Goal: Transaction & Acquisition: Book appointment/travel/reservation

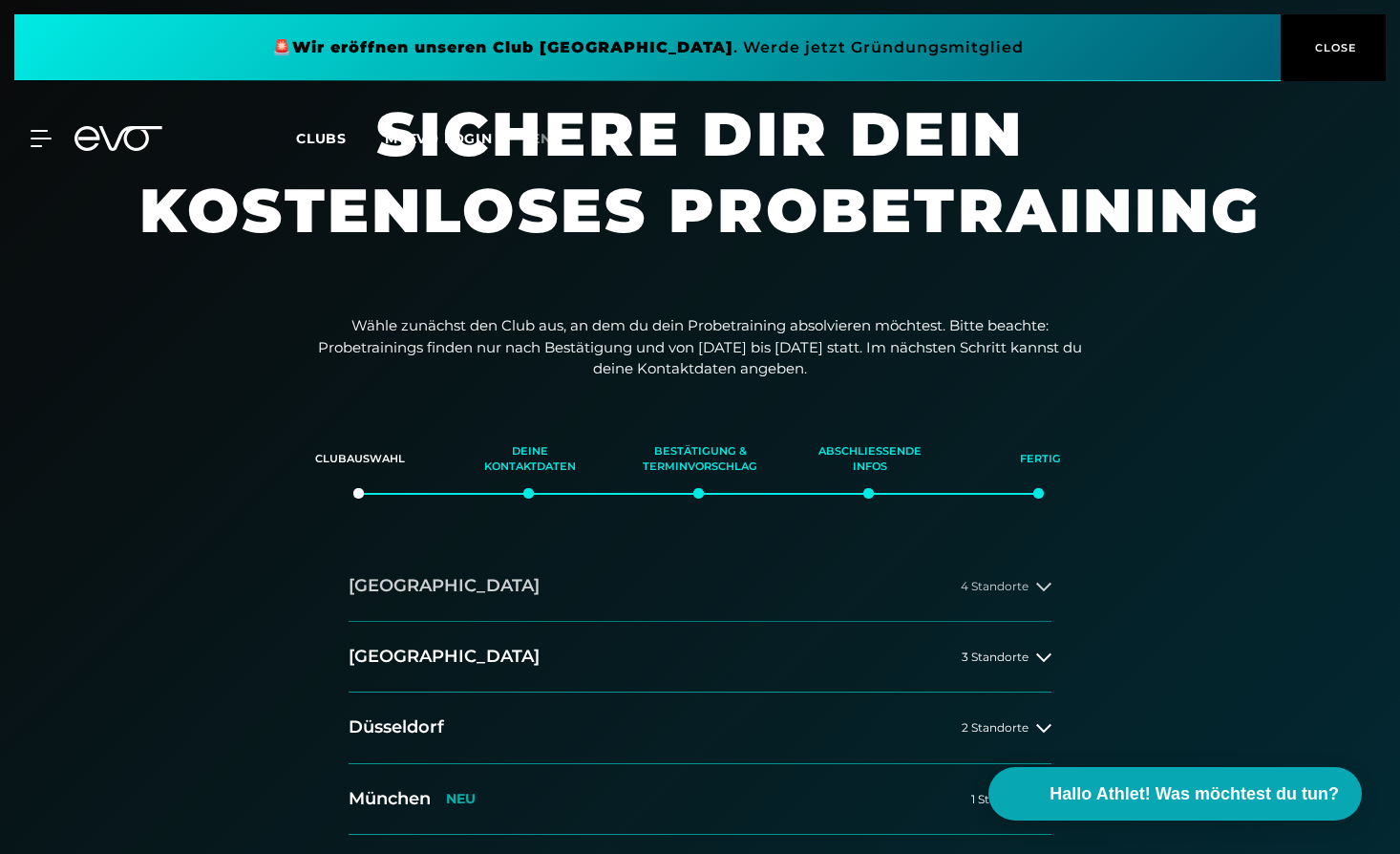
click at [563, 584] on button "[GEOGRAPHIC_DATA] 4 Standorte" at bounding box center [700, 586] width 703 height 70
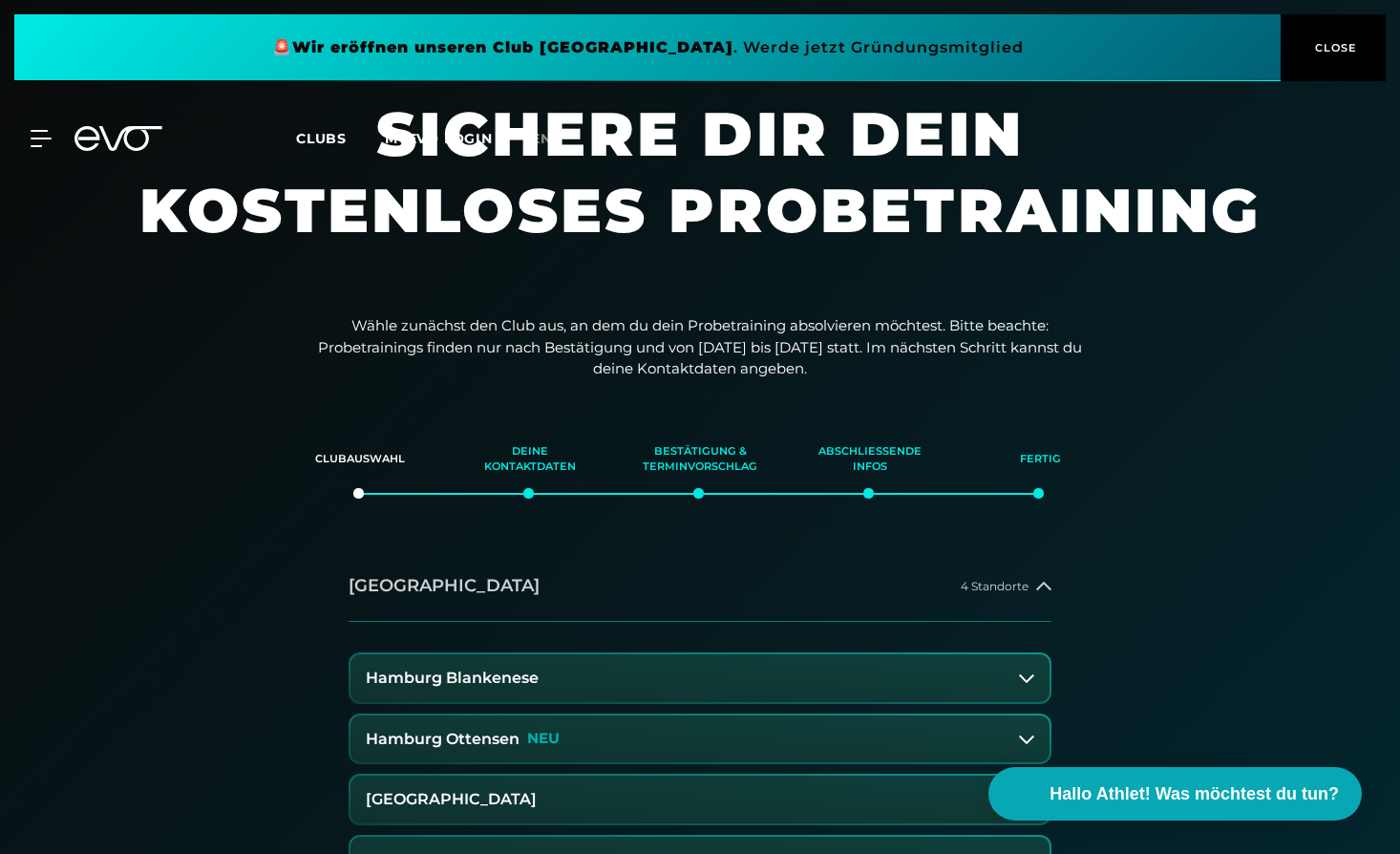
click at [1044, 581] on icon at bounding box center [1044, 584] width 16 height 9
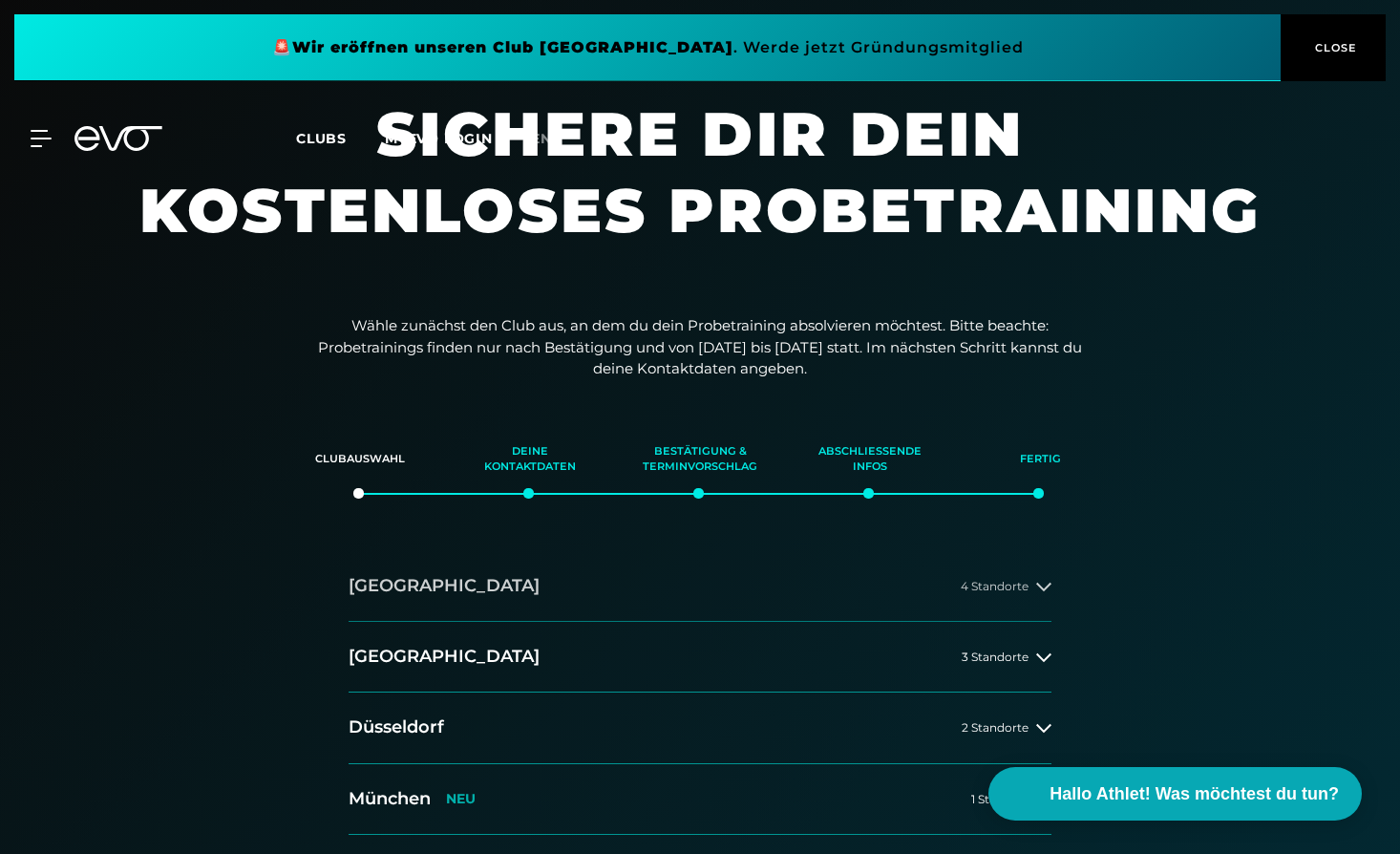
click at [1041, 581] on icon at bounding box center [1044, 586] width 16 height 16
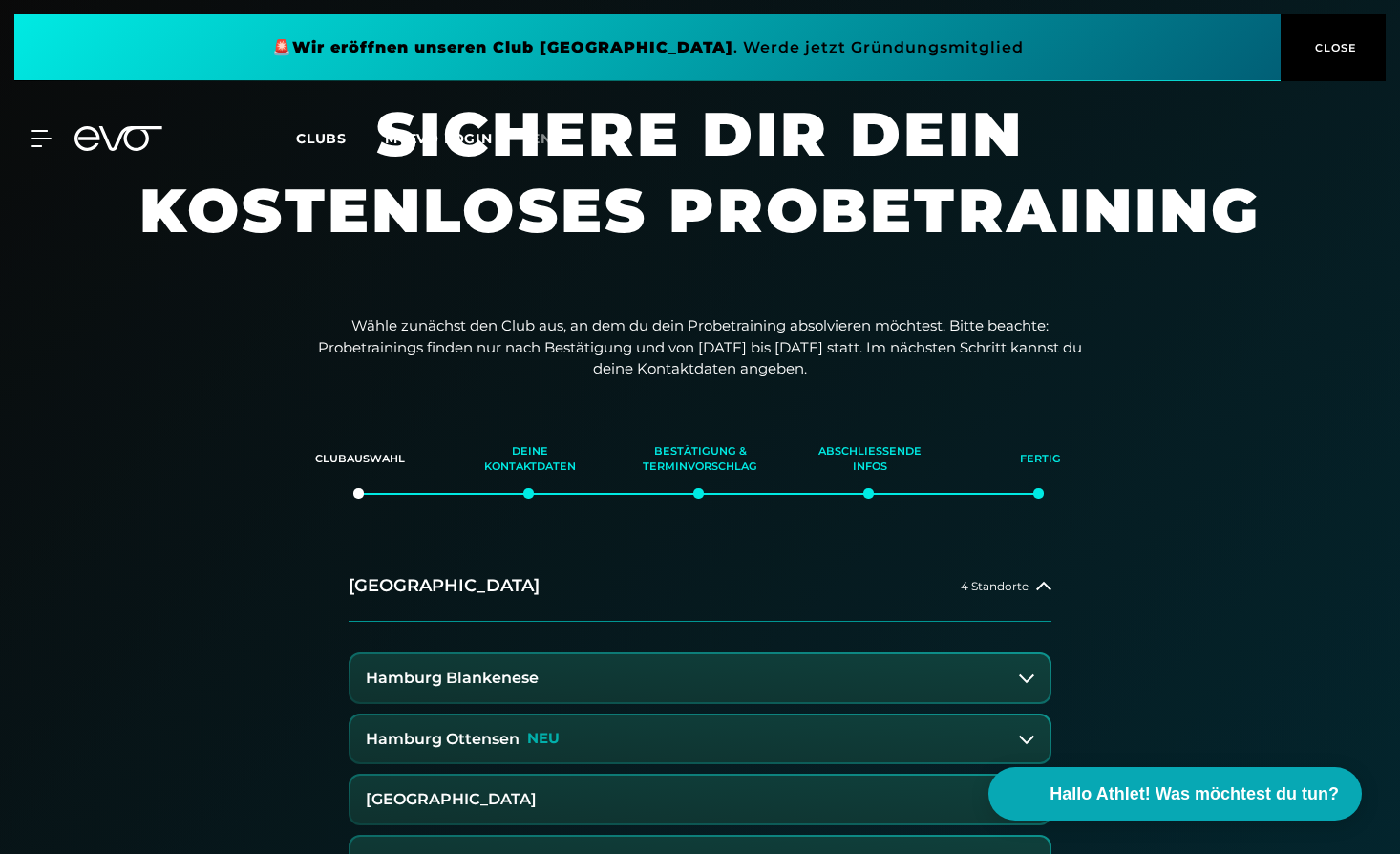
scroll to position [478, 0]
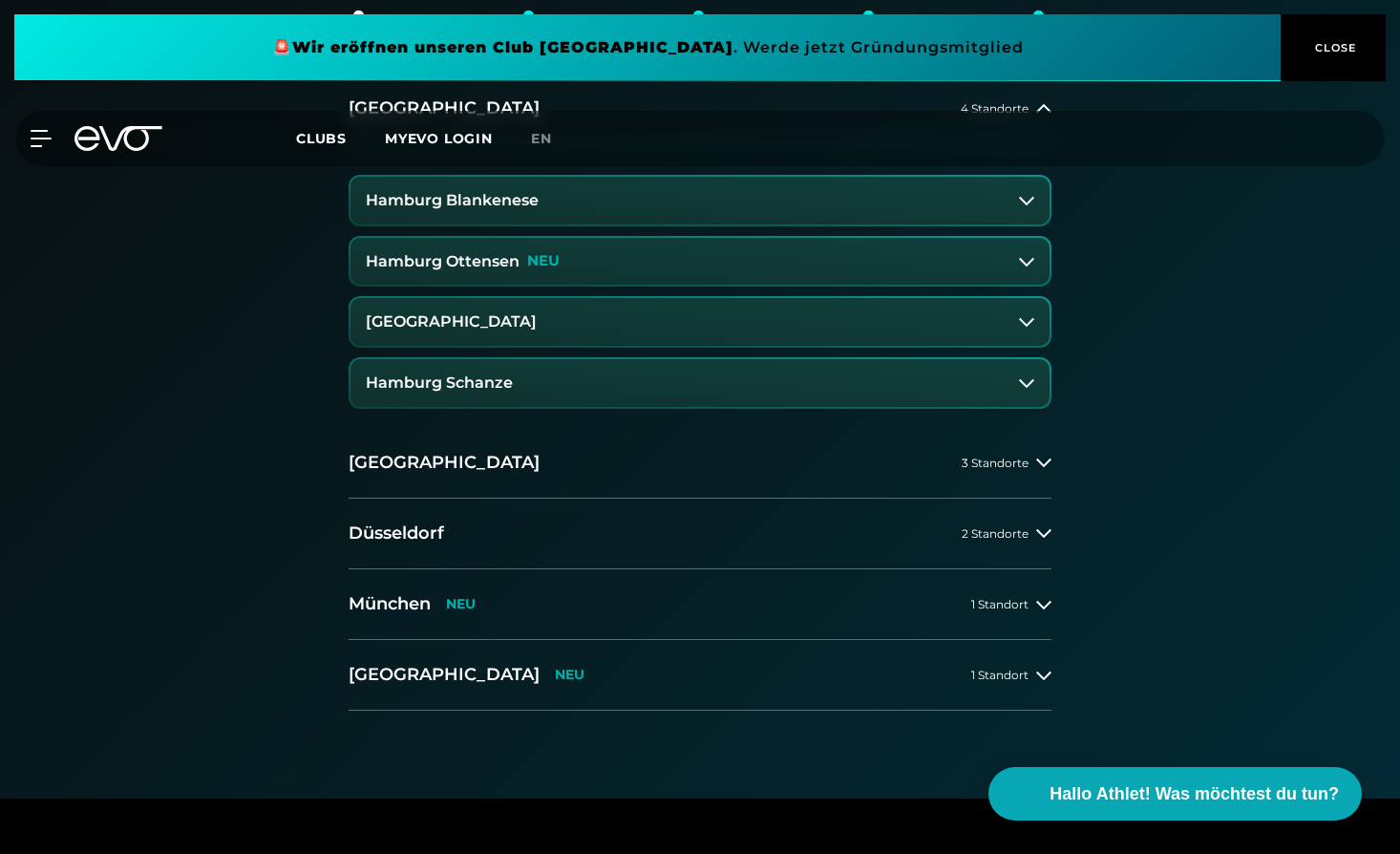
click at [464, 323] on h3 "[GEOGRAPHIC_DATA]" at bounding box center [450, 322] width 171 height 18
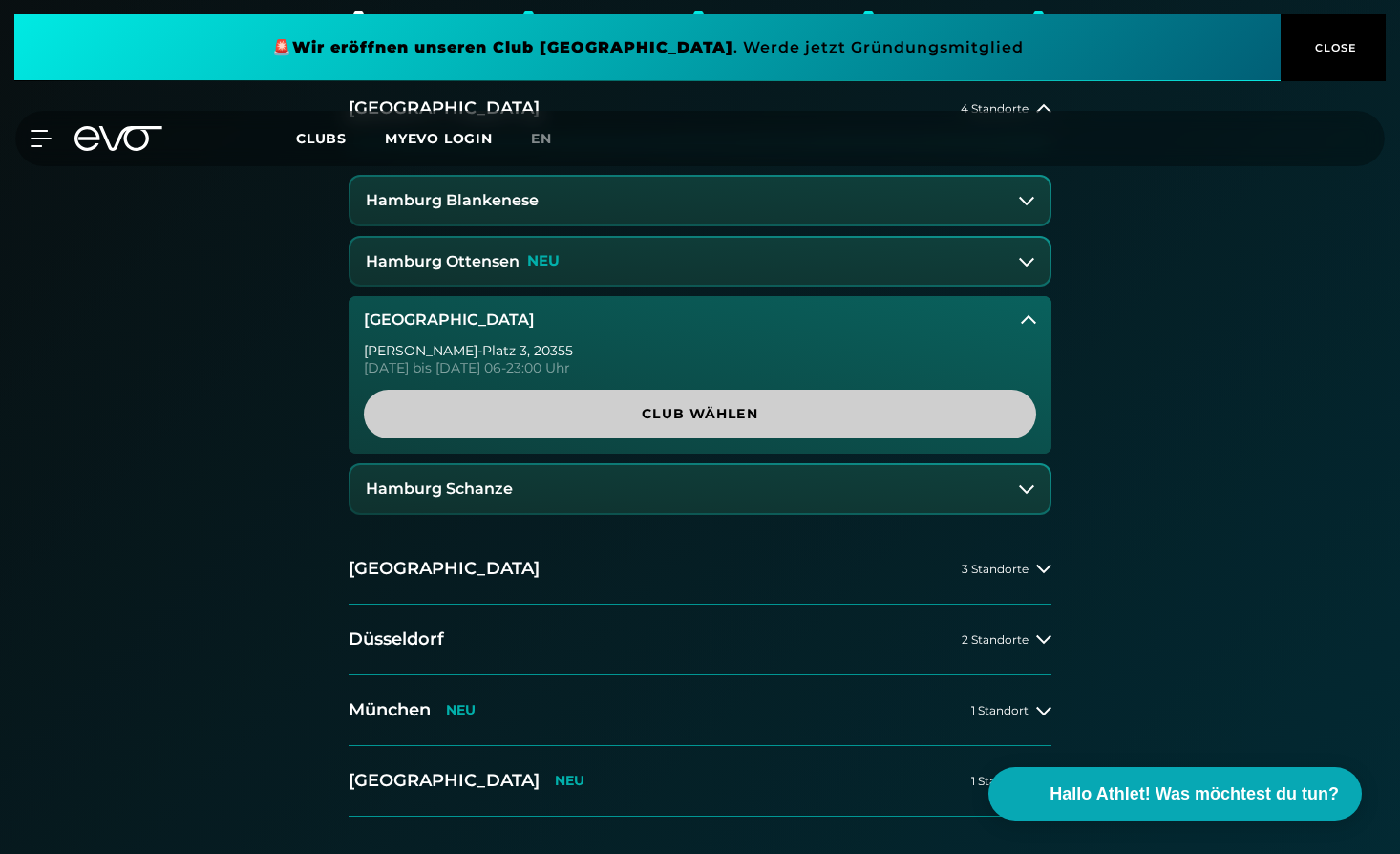
click at [684, 410] on span "Club wählen" at bounding box center [700, 414] width 580 height 21
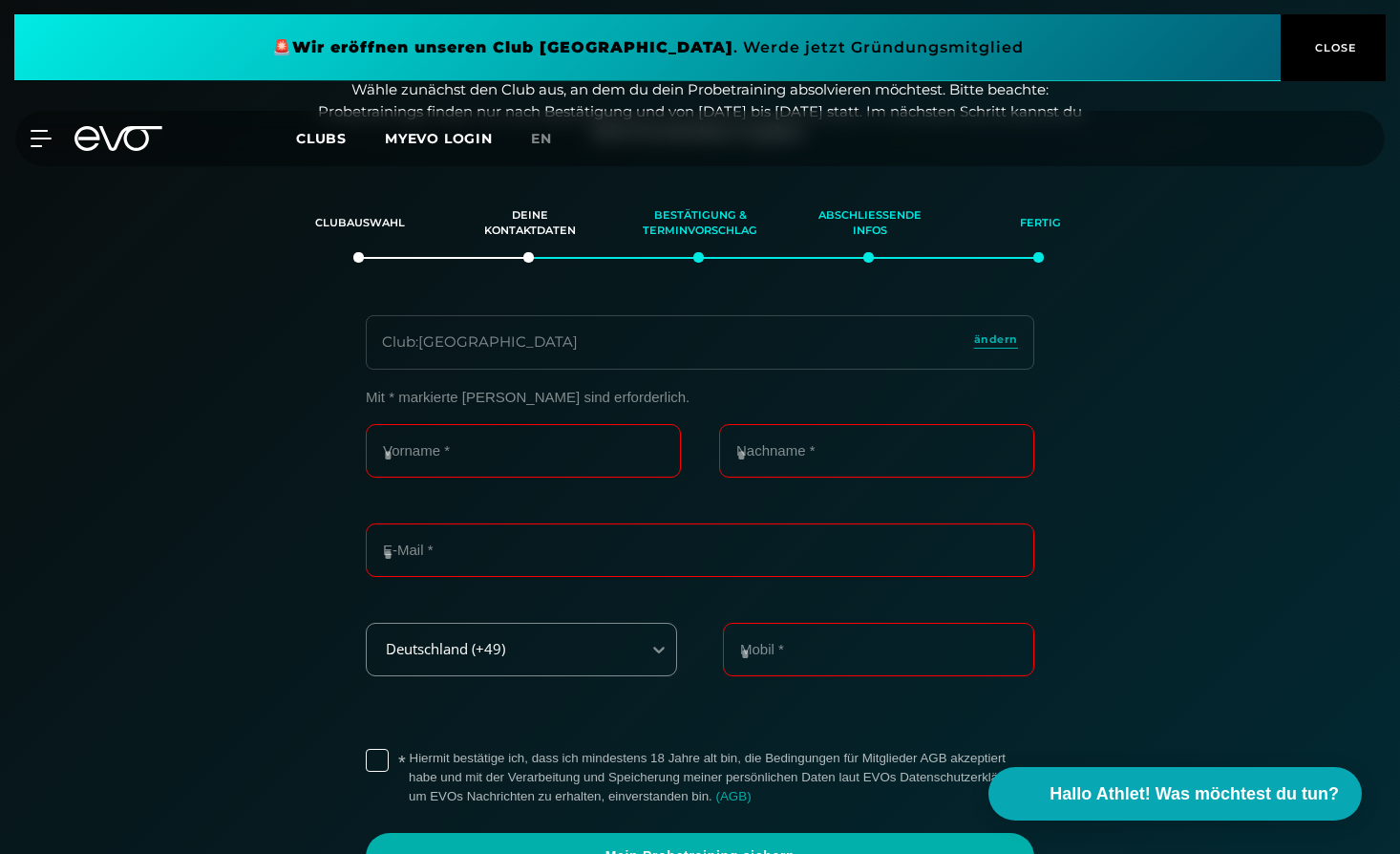
scroll to position [286, 0]
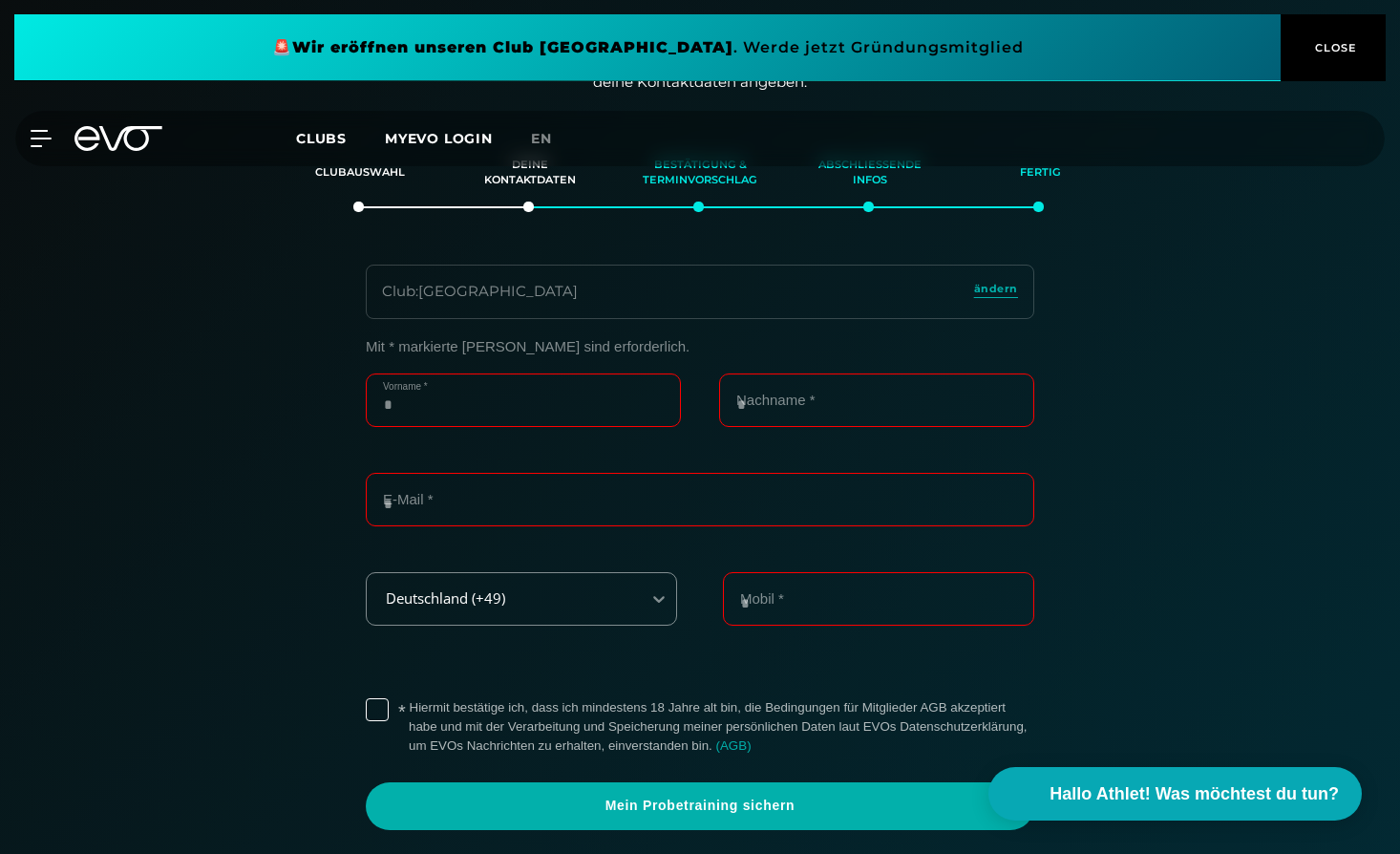
click at [421, 396] on input "Vorname *" at bounding box center [523, 400] width 316 height 54
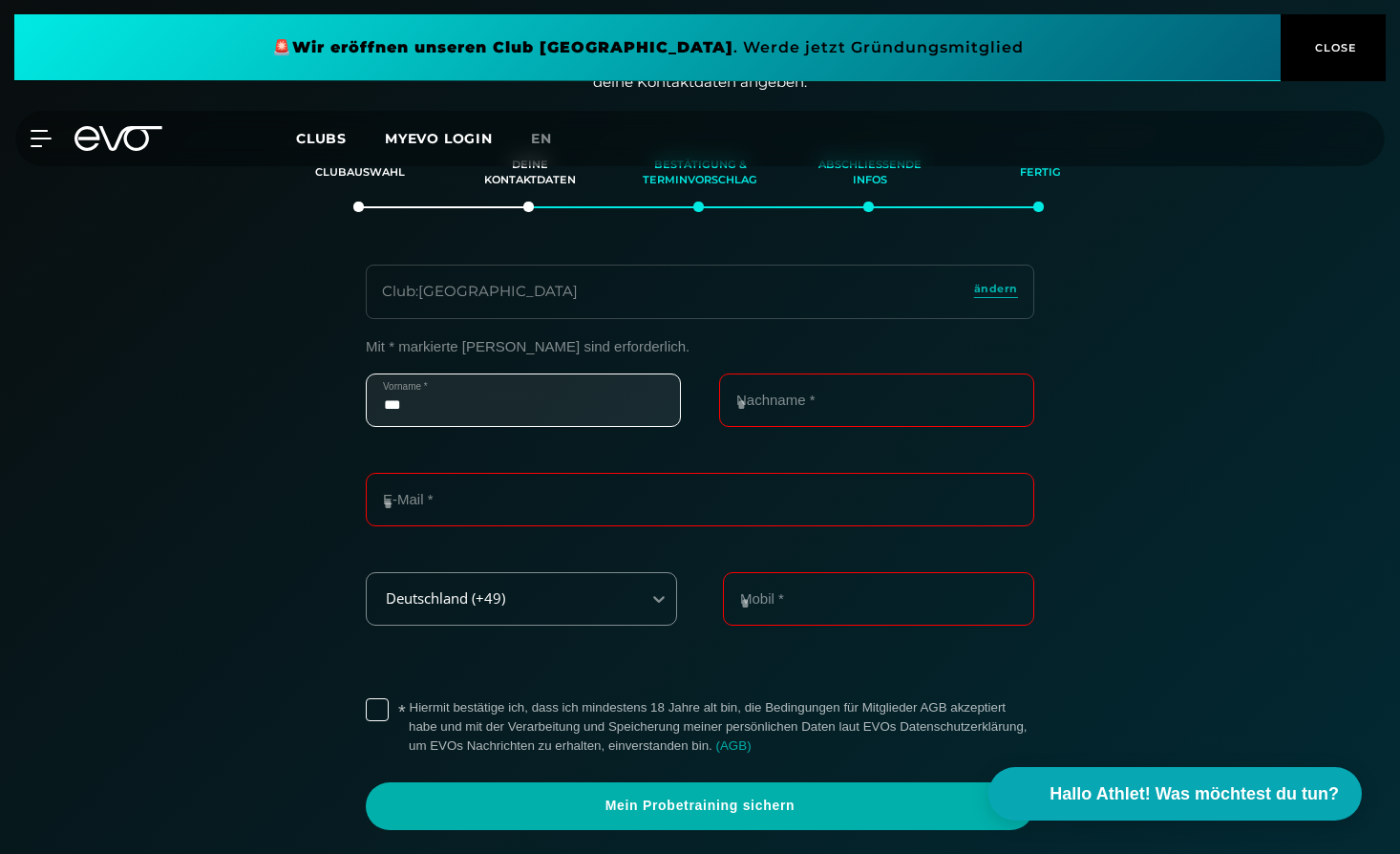
type input "***"
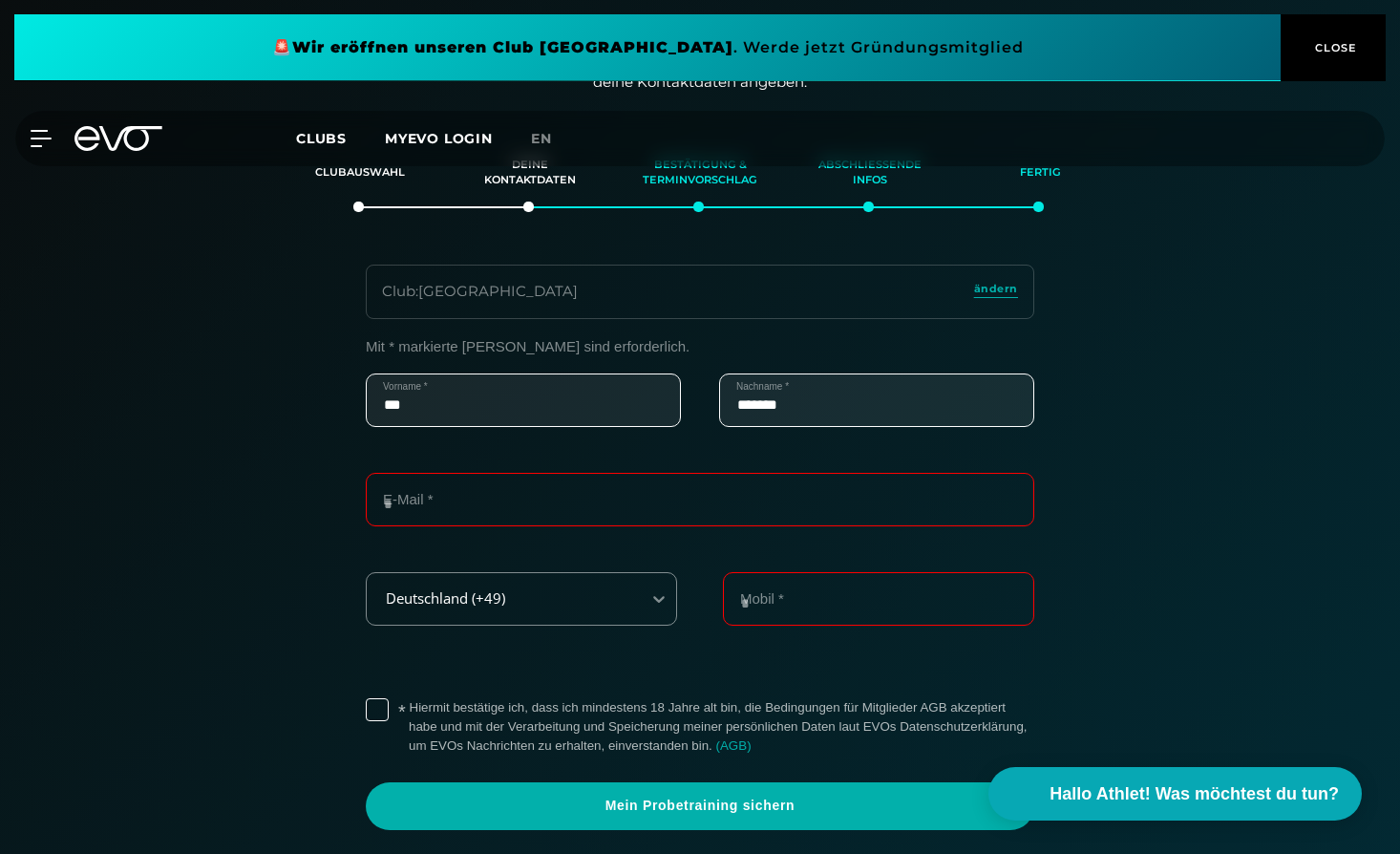
type input "*******"
type input "**********"
click at [744, 600] on input "Mobil *" at bounding box center [878, 599] width 312 height 54
type input "**********"
click at [408, 708] on label "* Hiermit bestätige ich, dass ich mindestens 18 Jahre alt bin, die Bedingungen …" at bounding box center [721, 727] width 625 height 58
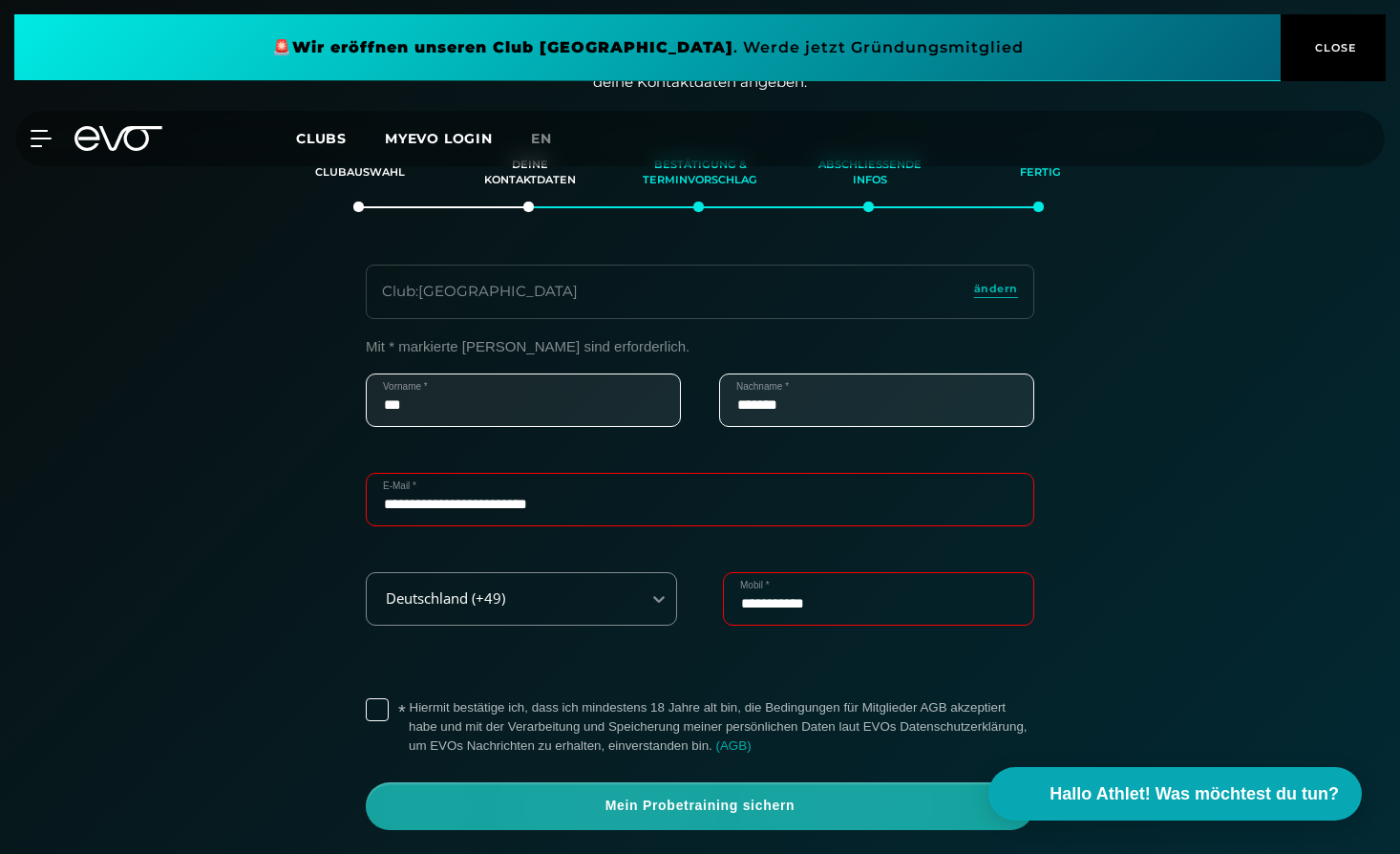
click at [461, 802] on span "Mein Probetraining sichern" at bounding box center [700, 806] width 577 height 20
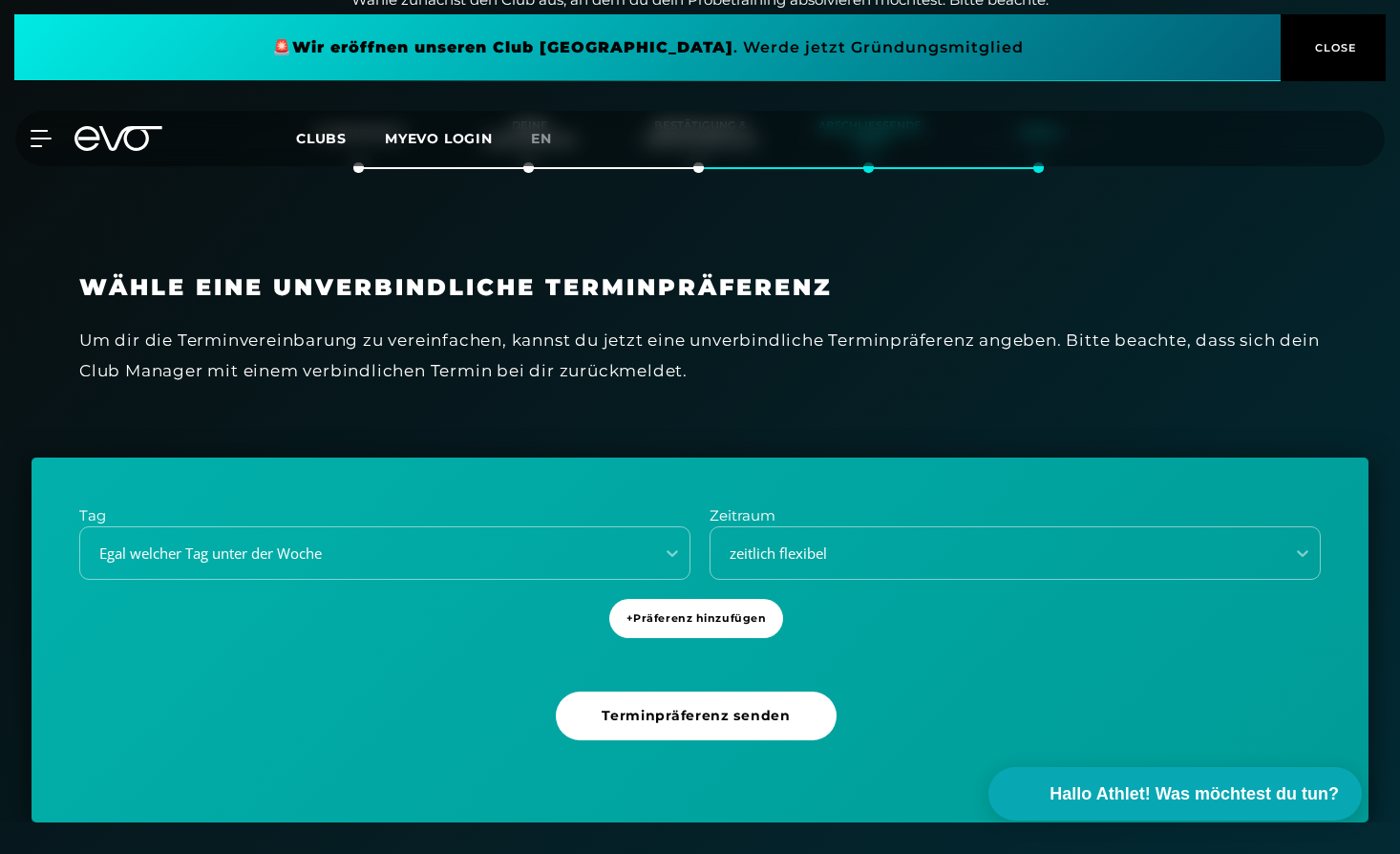
scroll to position [327, 0]
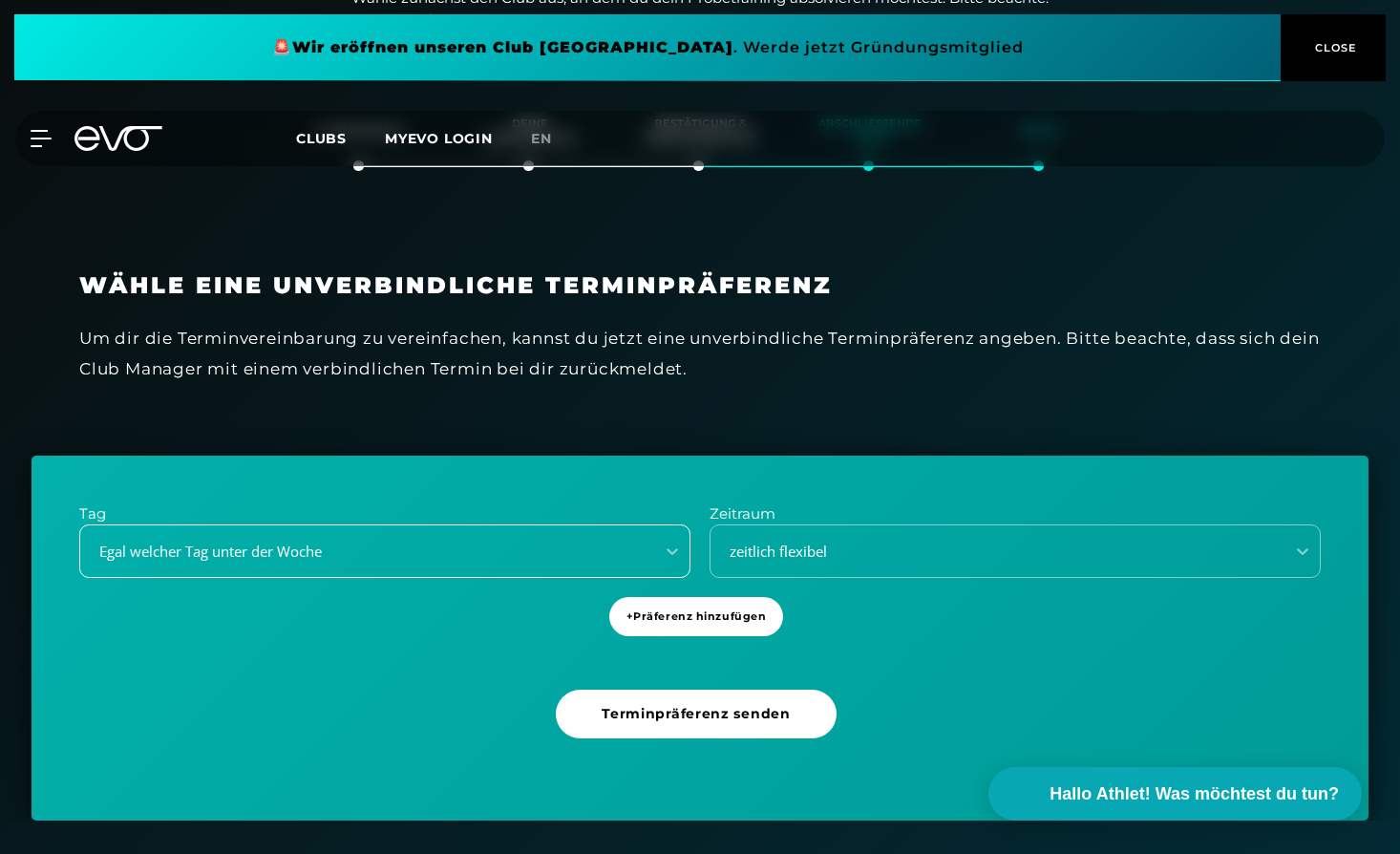
click at [469, 578] on div "Egal welcher Tag unter der Woche" at bounding box center [385, 551] width 612 height 54
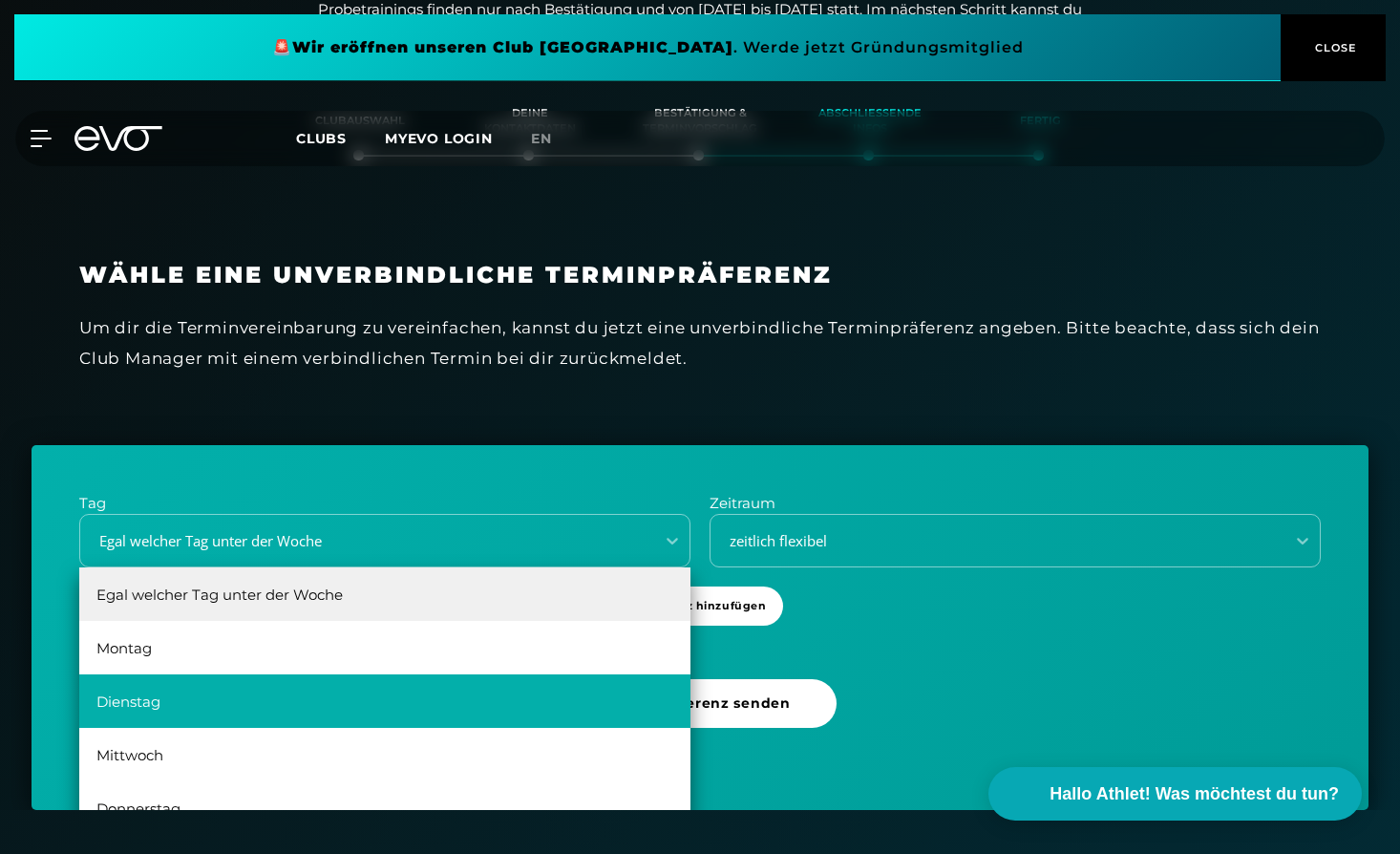
scroll to position [34, 0]
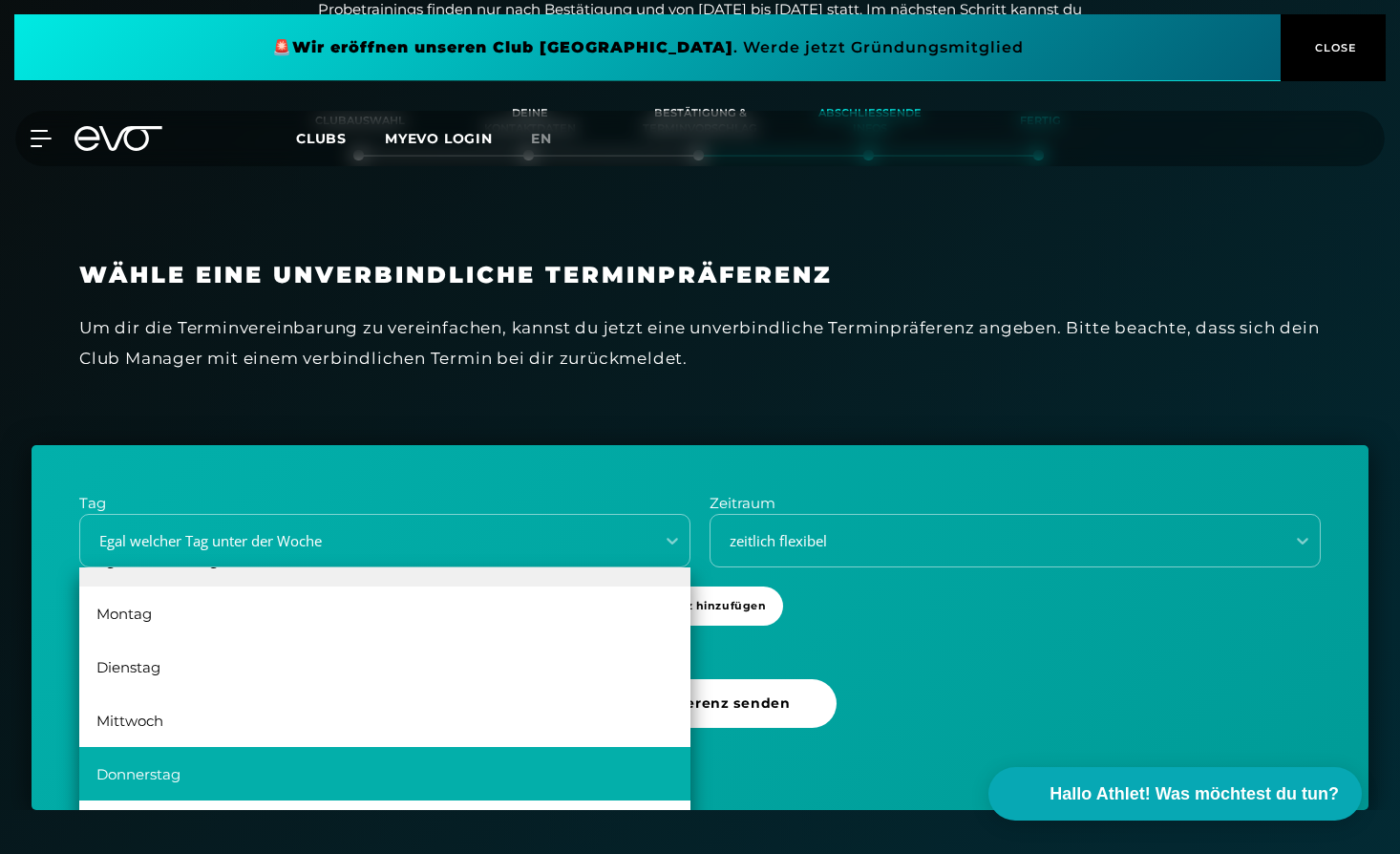
click at [182, 779] on div "Donnerstag" at bounding box center [385, 774] width 612 height 54
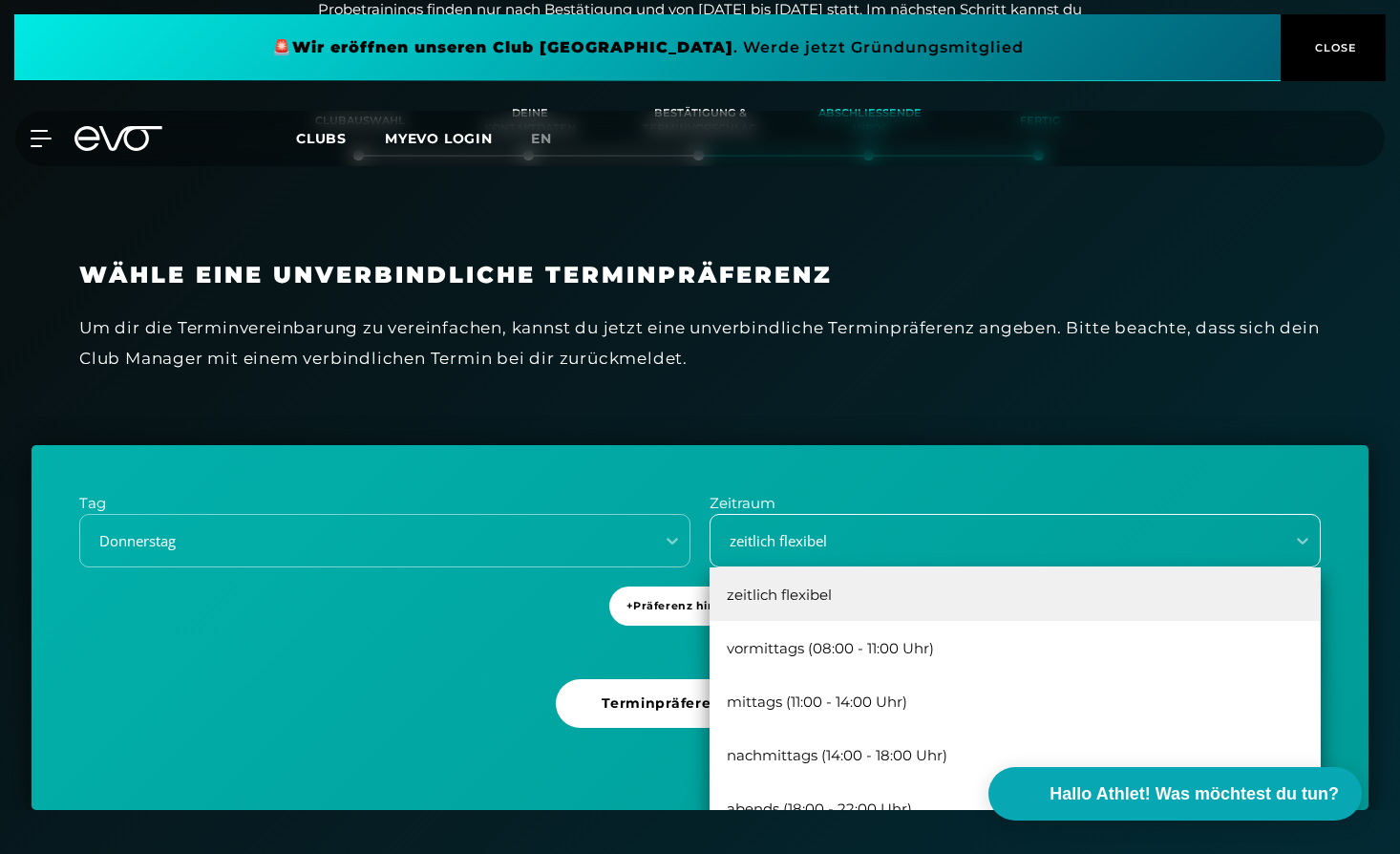
click at [822, 534] on div "zeitlich flexibel" at bounding box center [992, 541] width 559 height 21
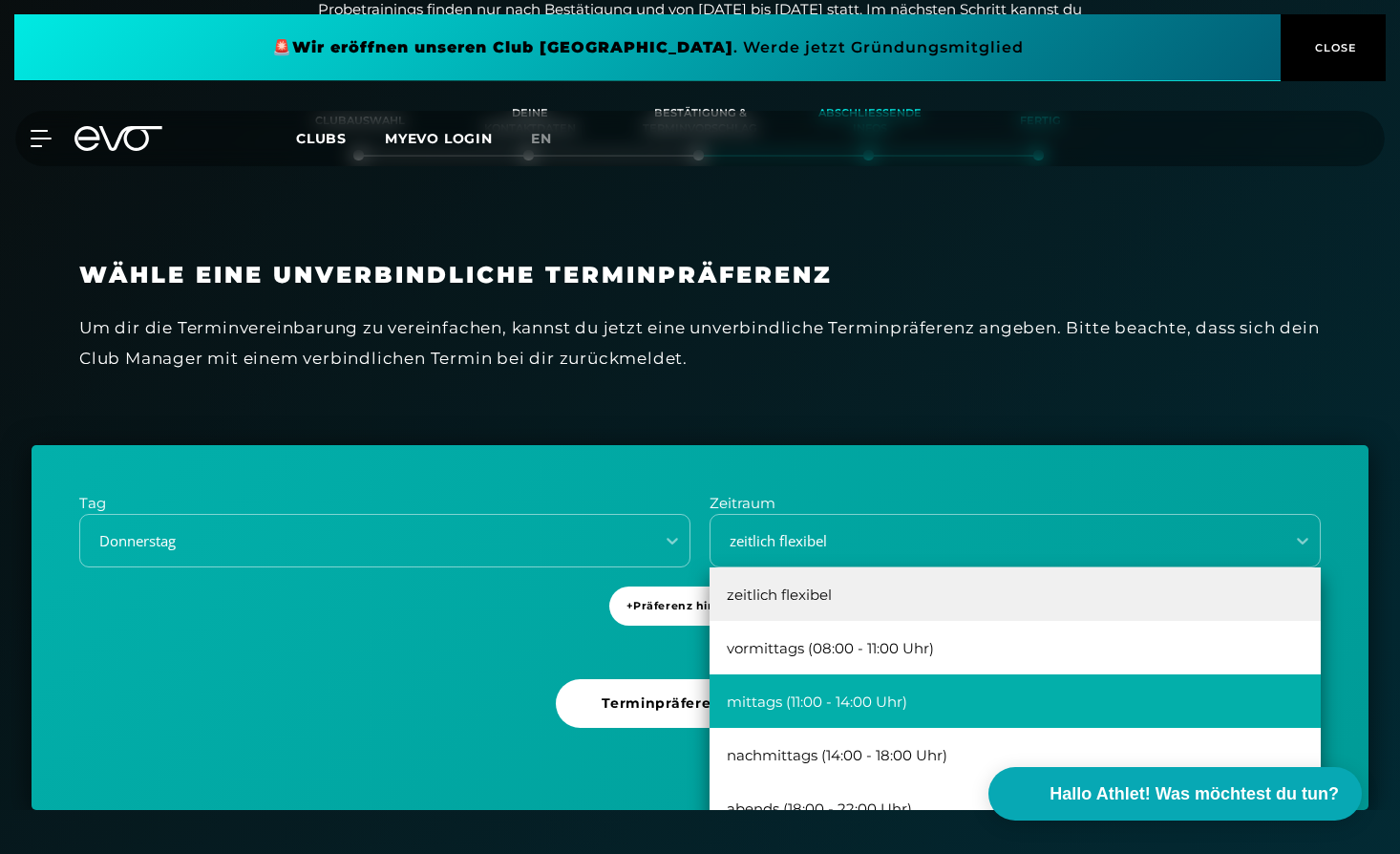
click at [733, 706] on div "mittags (11:00 - 14:00 Uhr)" at bounding box center [1015, 701] width 612 height 54
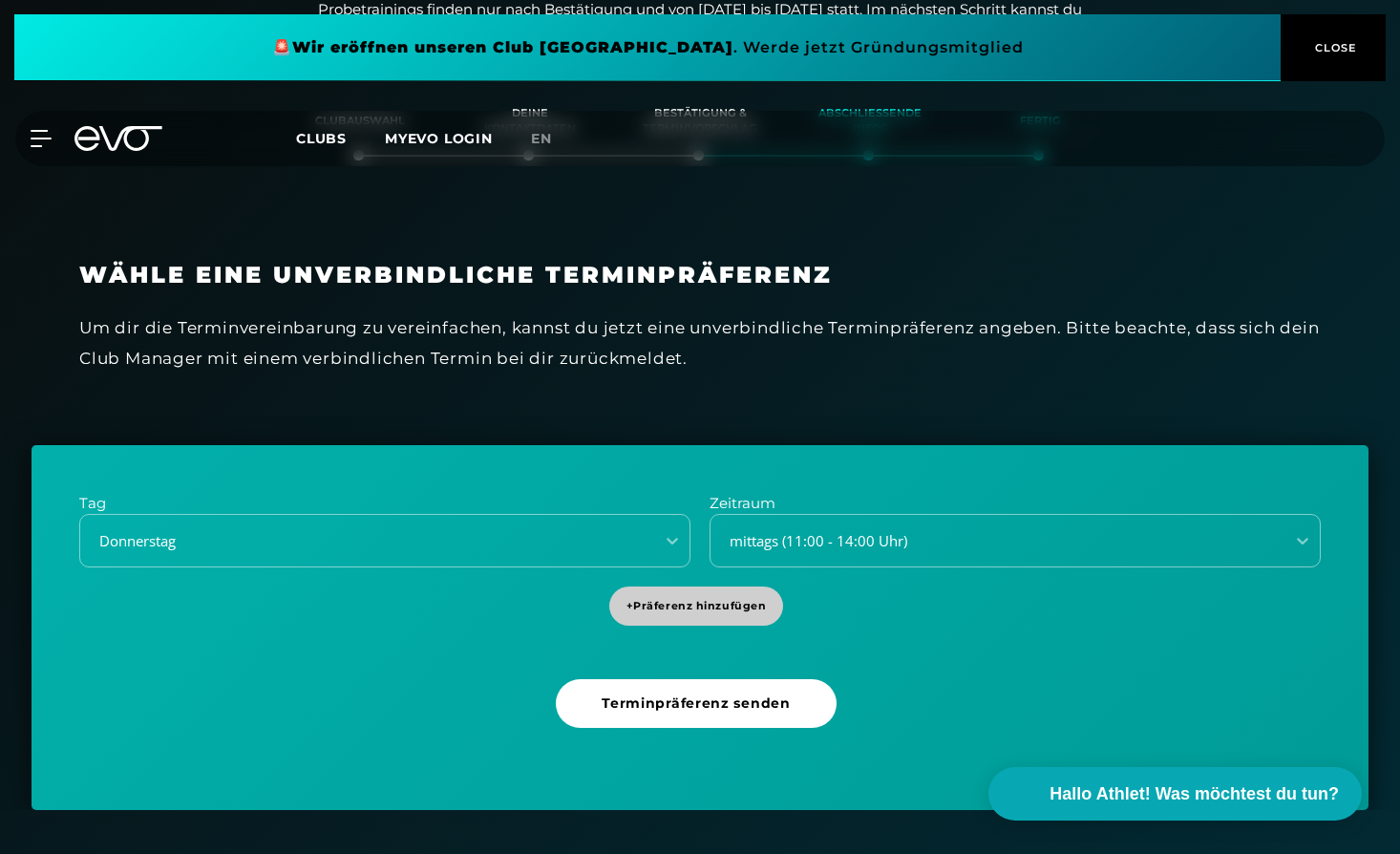
click at [664, 599] on span "+ Präferenz hinzufügen" at bounding box center [697, 606] width 141 height 17
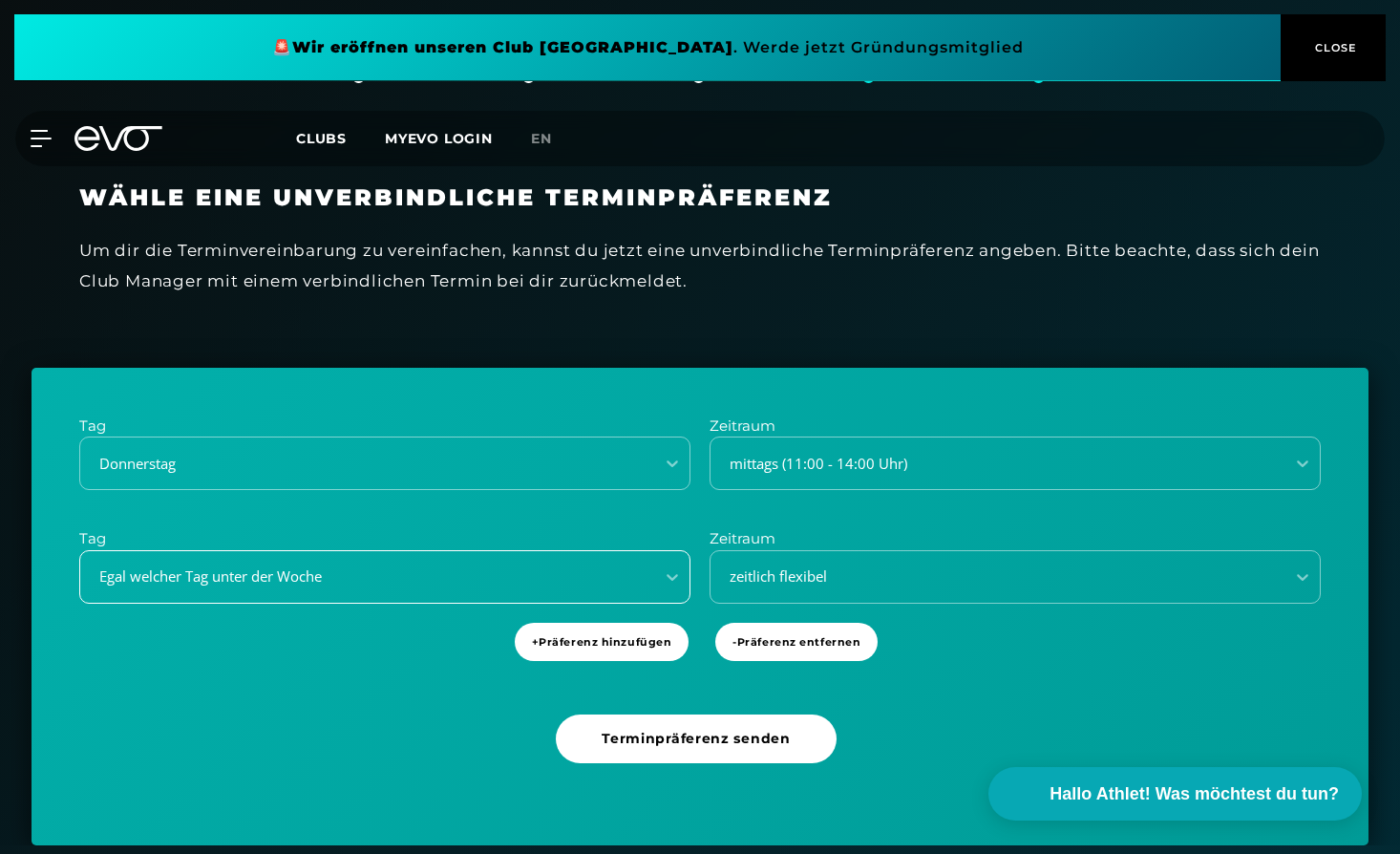
click at [457, 604] on div "Egal welcher Tag unter der Woche" at bounding box center [385, 576] width 612 height 54
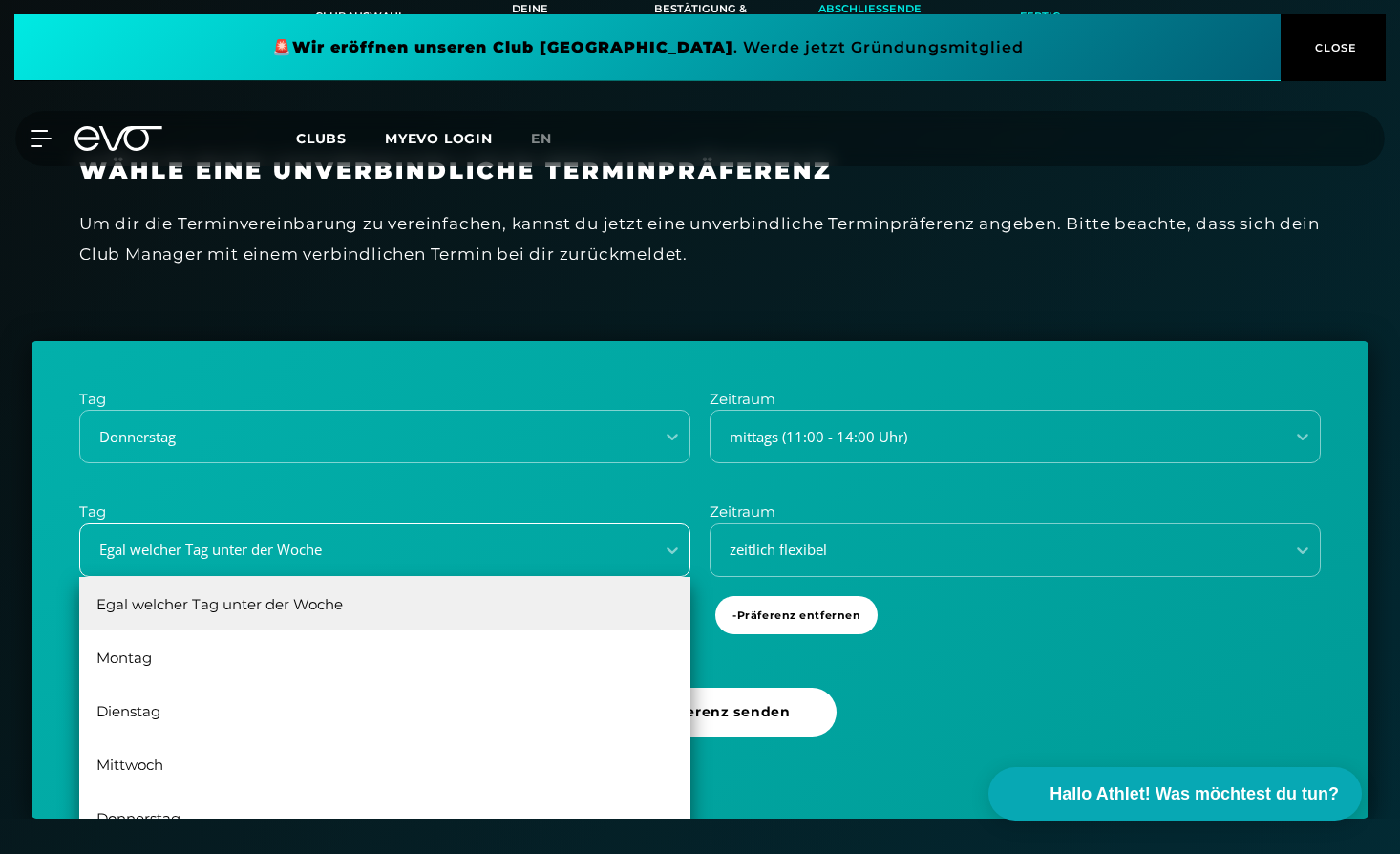
scroll to position [451, 0]
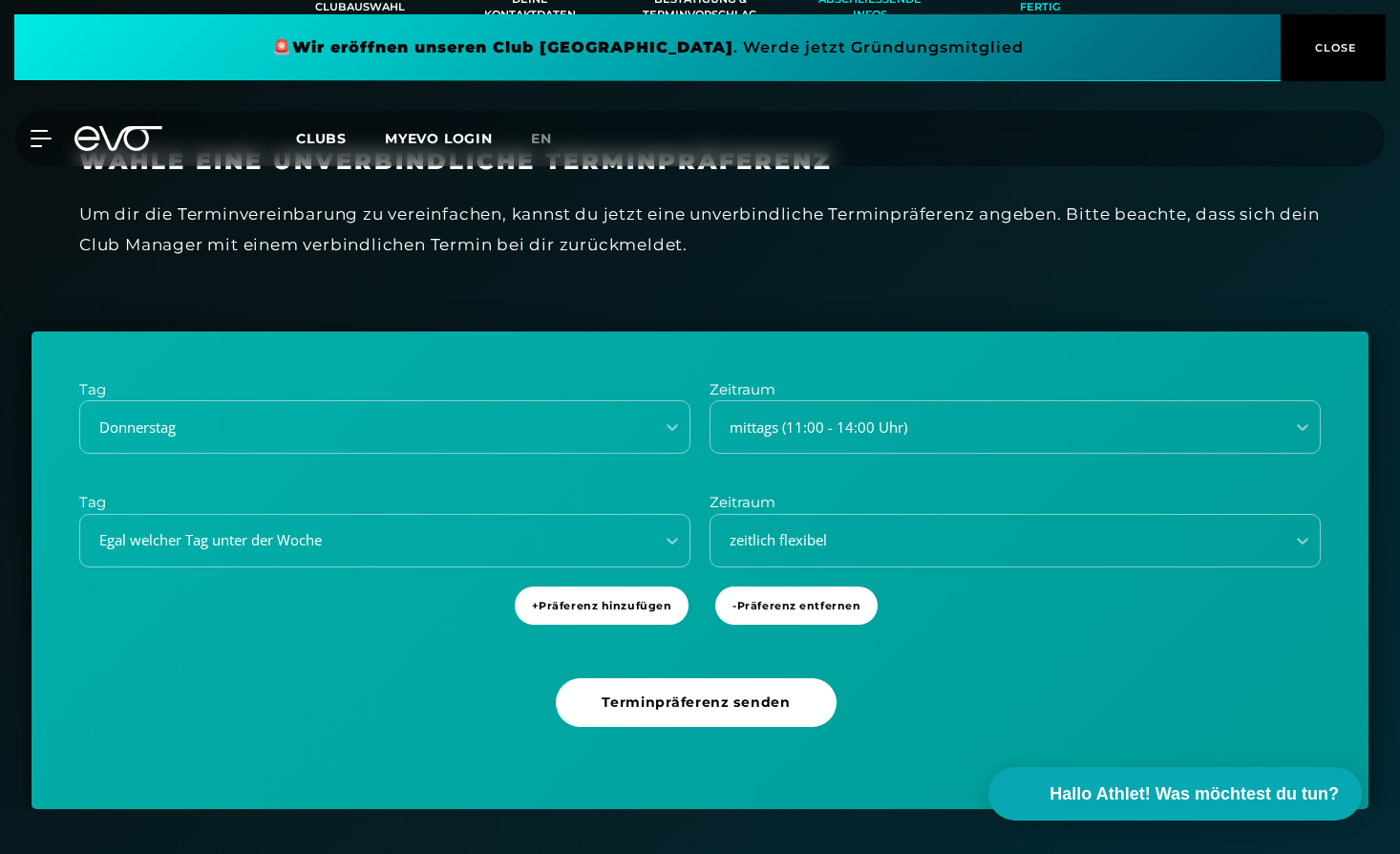
click at [962, 618] on div "Tag [DATE] Zeitraum mittags (11:00 - 14:00 Uhr) Tag Egal welcher Tag unter der …" at bounding box center [700, 571] width 1337 height 479
click at [821, 603] on span "- Präferenz entfernen" at bounding box center [796, 606] width 128 height 17
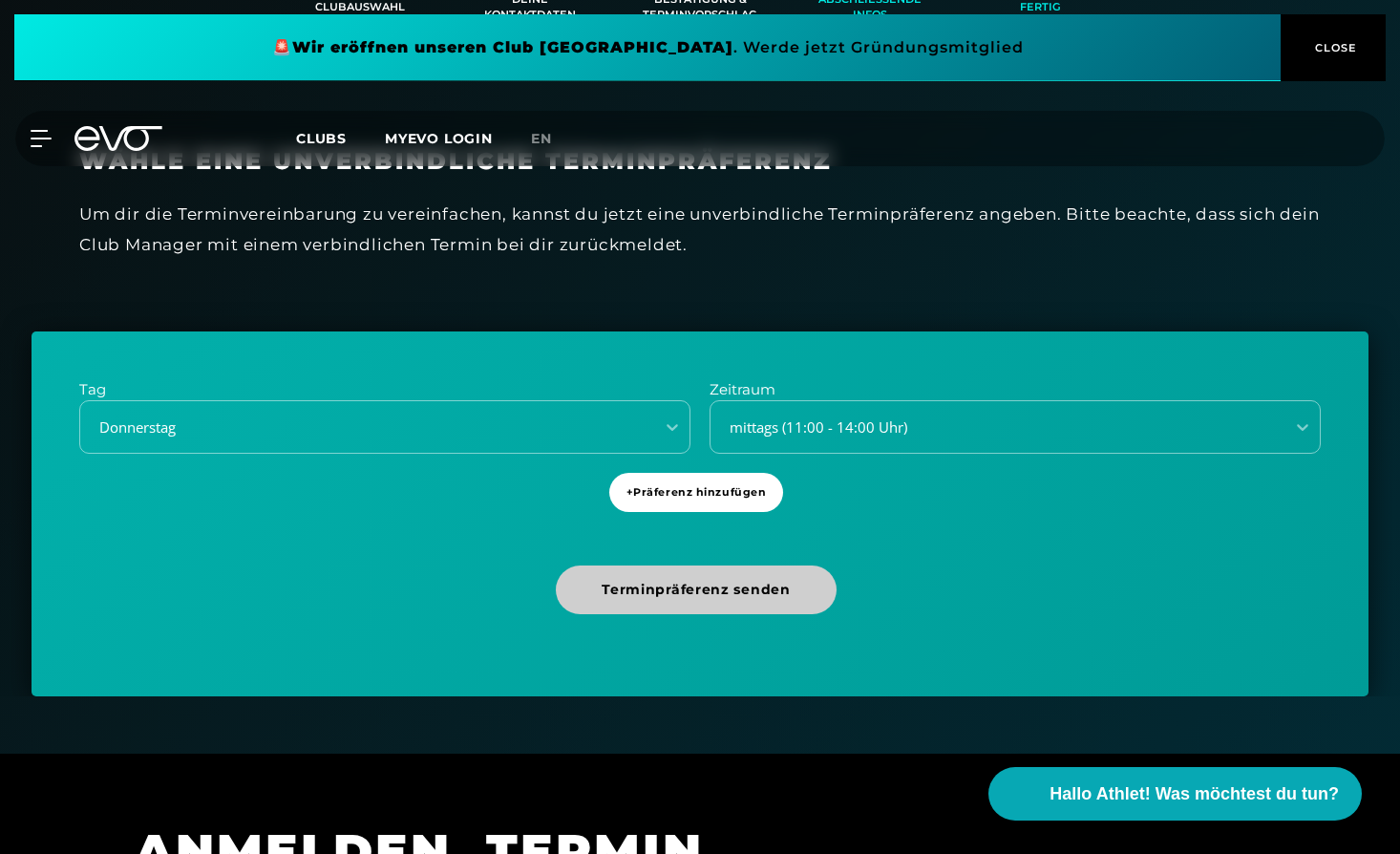
click at [719, 584] on span "Terminpräferenz senden" at bounding box center [696, 589] width 189 height 21
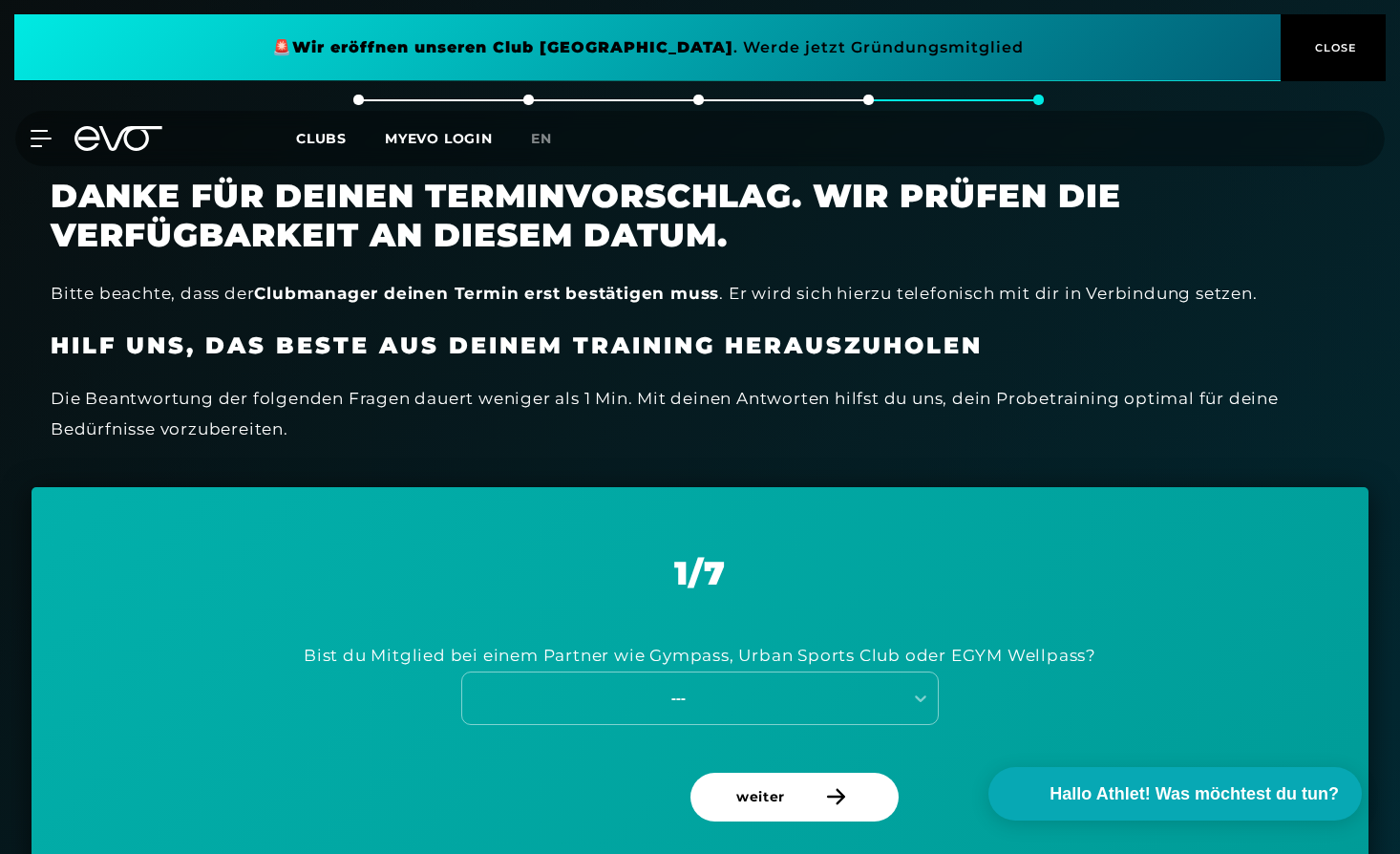
scroll to position [423, 0]
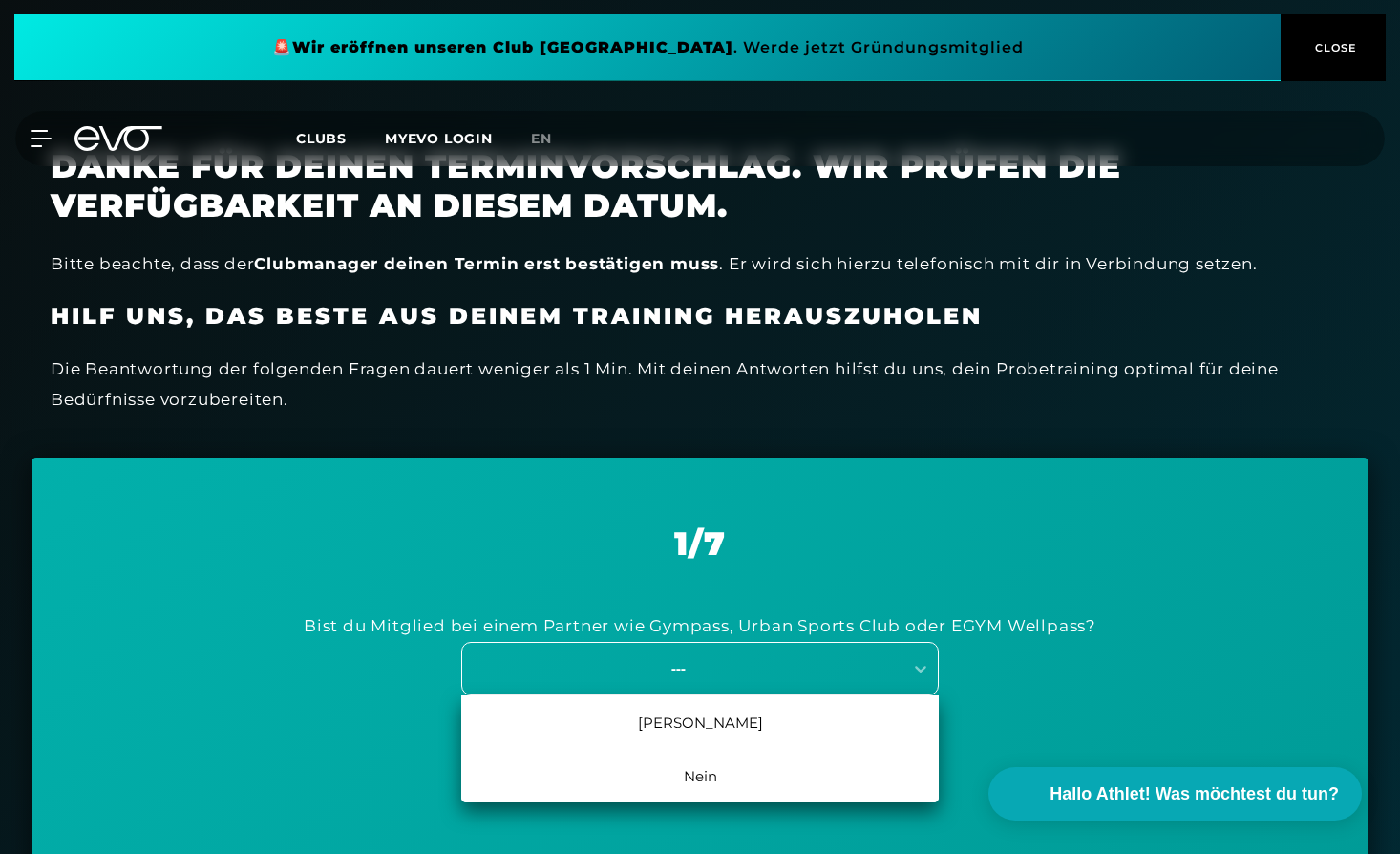
click at [494, 674] on div "---" at bounding box center [678, 668] width 429 height 21
drag, startPoint x: 564, startPoint y: 762, endPoint x: 585, endPoint y: 758, distance: 21.4
click at [565, 762] on div "Nein" at bounding box center [700, 776] width 478 height 54
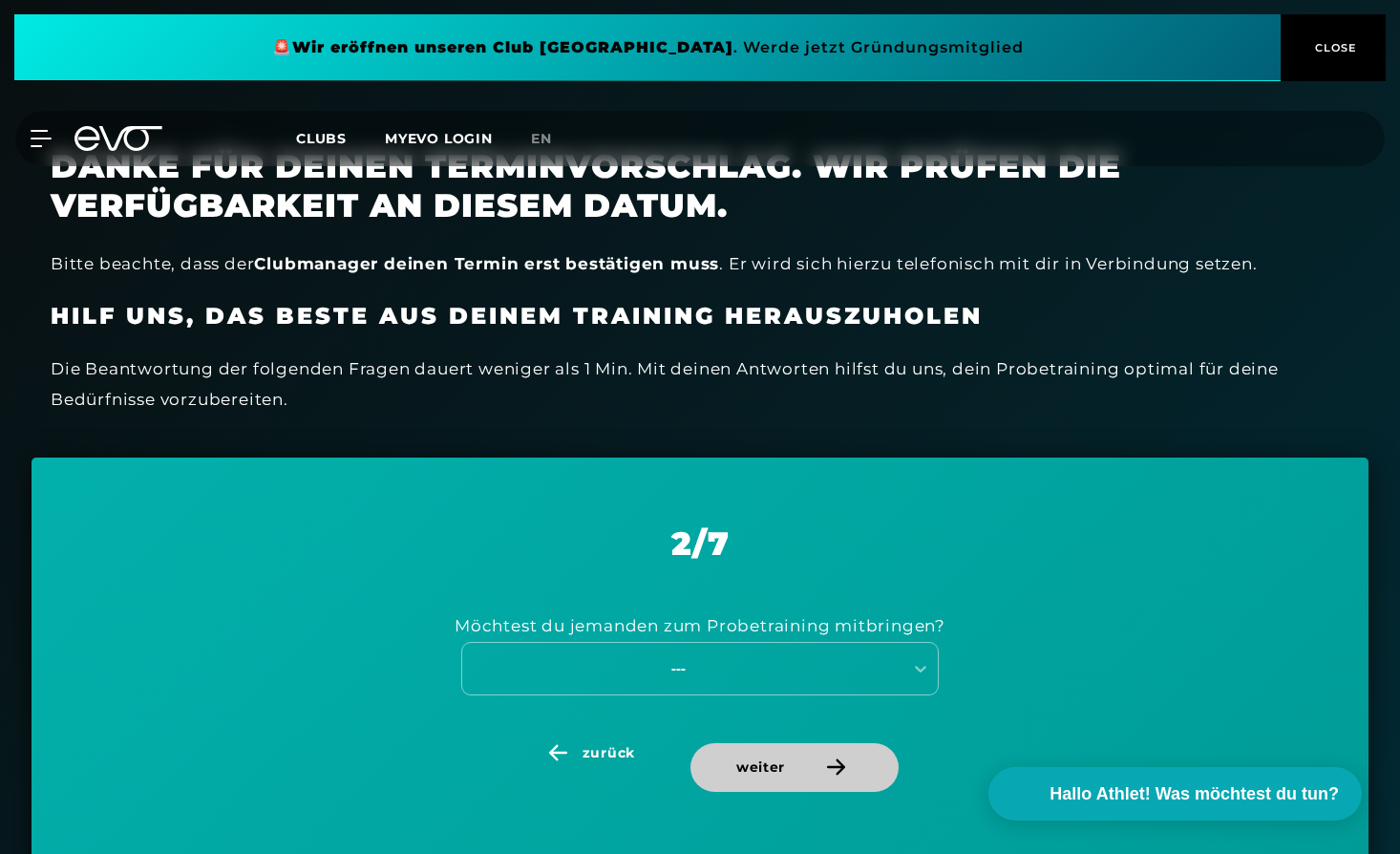
click at [714, 758] on span "weiter" at bounding box center [794, 768] width 208 height 49
click at [642, 760] on span "zurück" at bounding box center [588, 753] width 190 height 21
click at [645, 669] on div "---" at bounding box center [678, 668] width 429 height 21
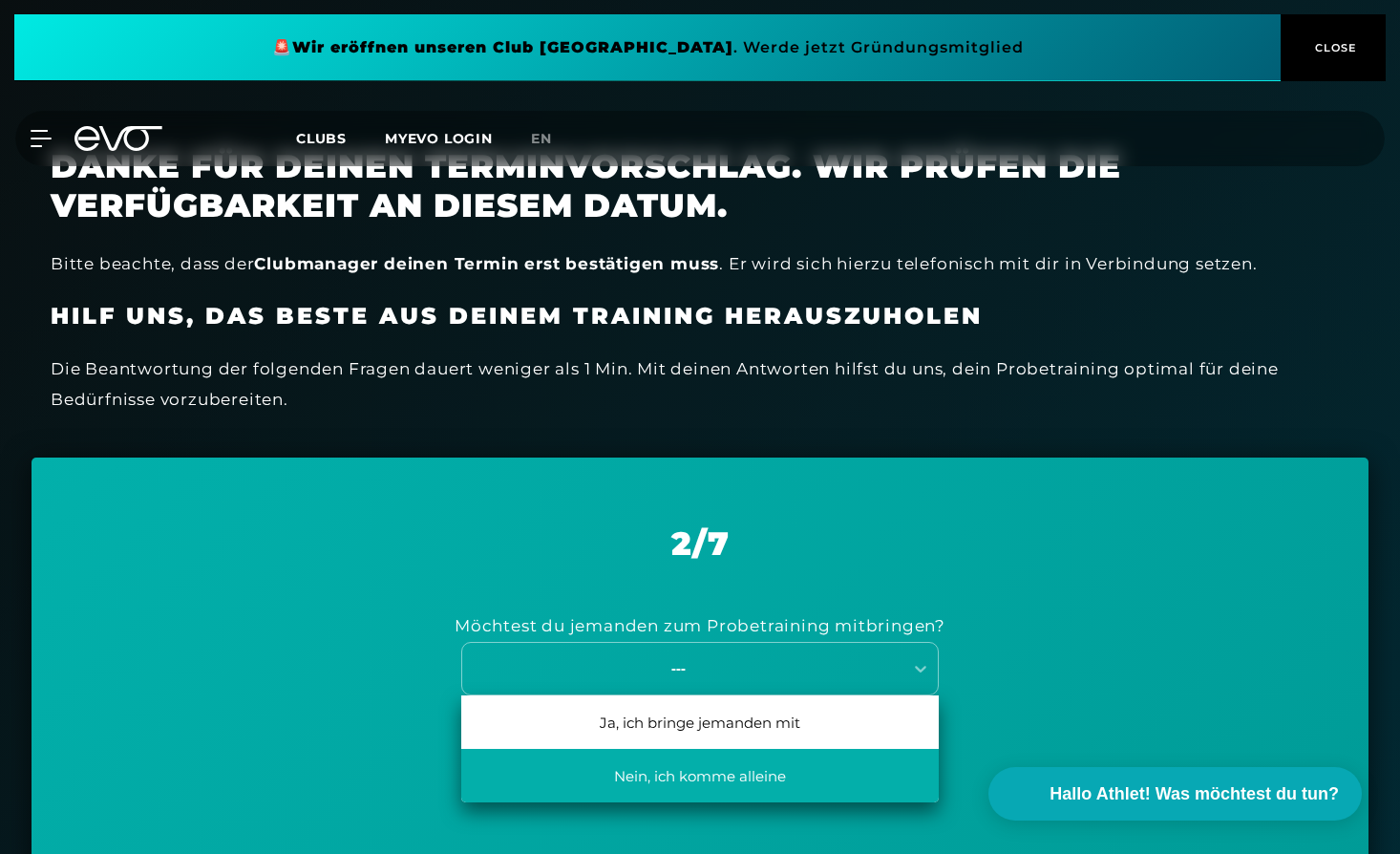
click at [654, 781] on div "Nein, ich komme alleine" at bounding box center [700, 776] width 478 height 54
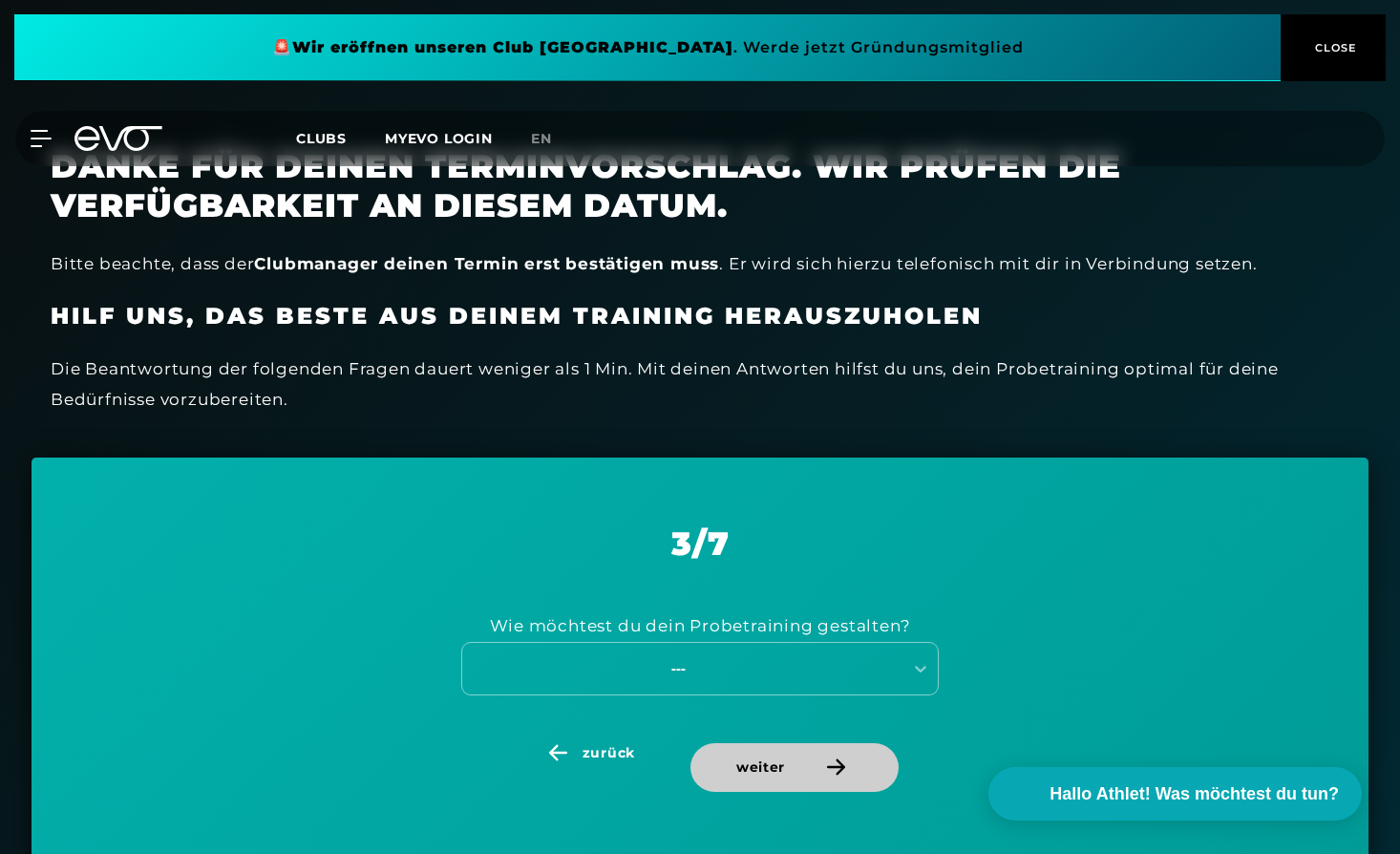
click at [737, 762] on span "weiter" at bounding box center [761, 767] width 49 height 21
click at [588, 765] on link "zurück" at bounding box center [591, 785] width 196 height 83
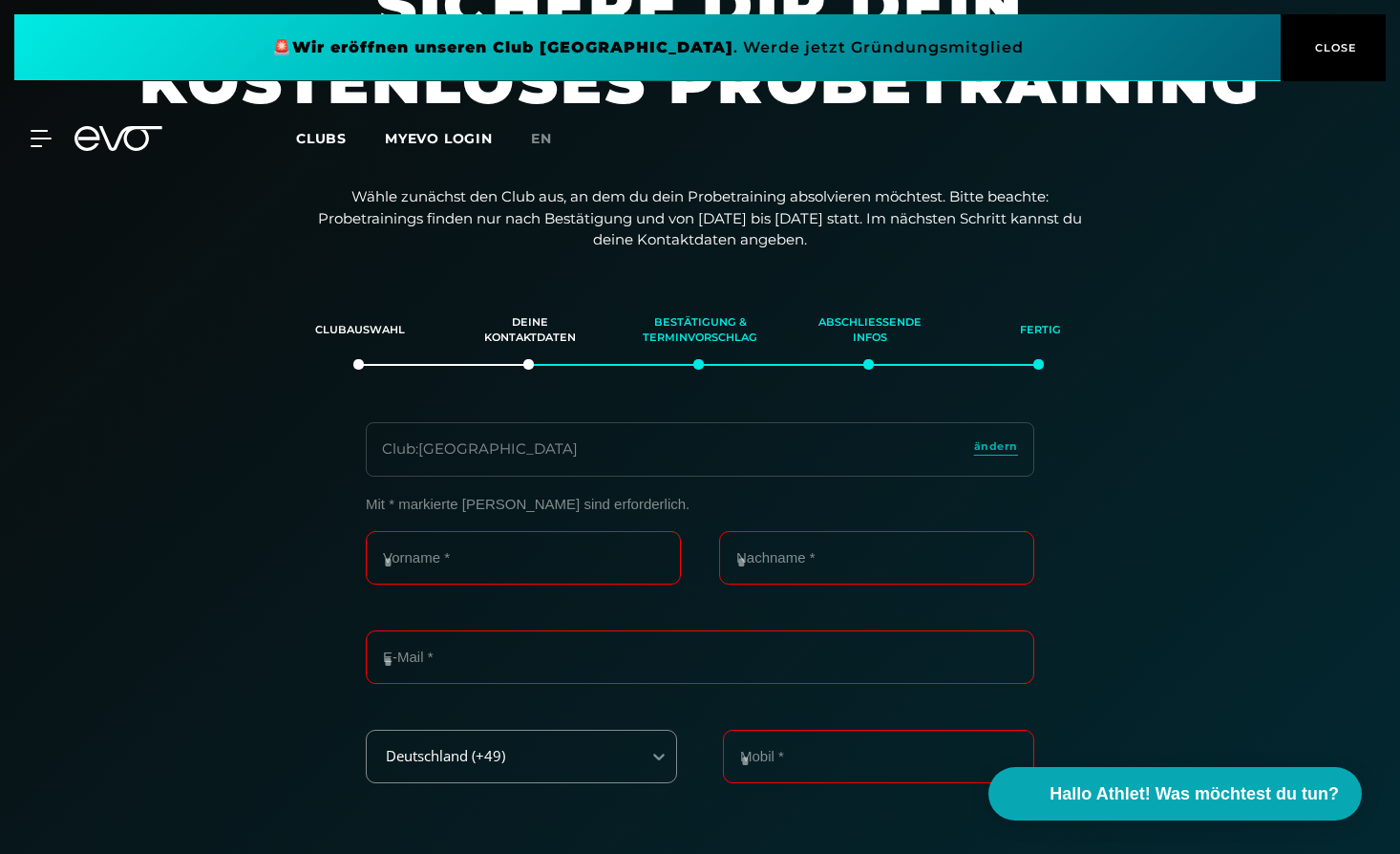
scroll to position [41, 0]
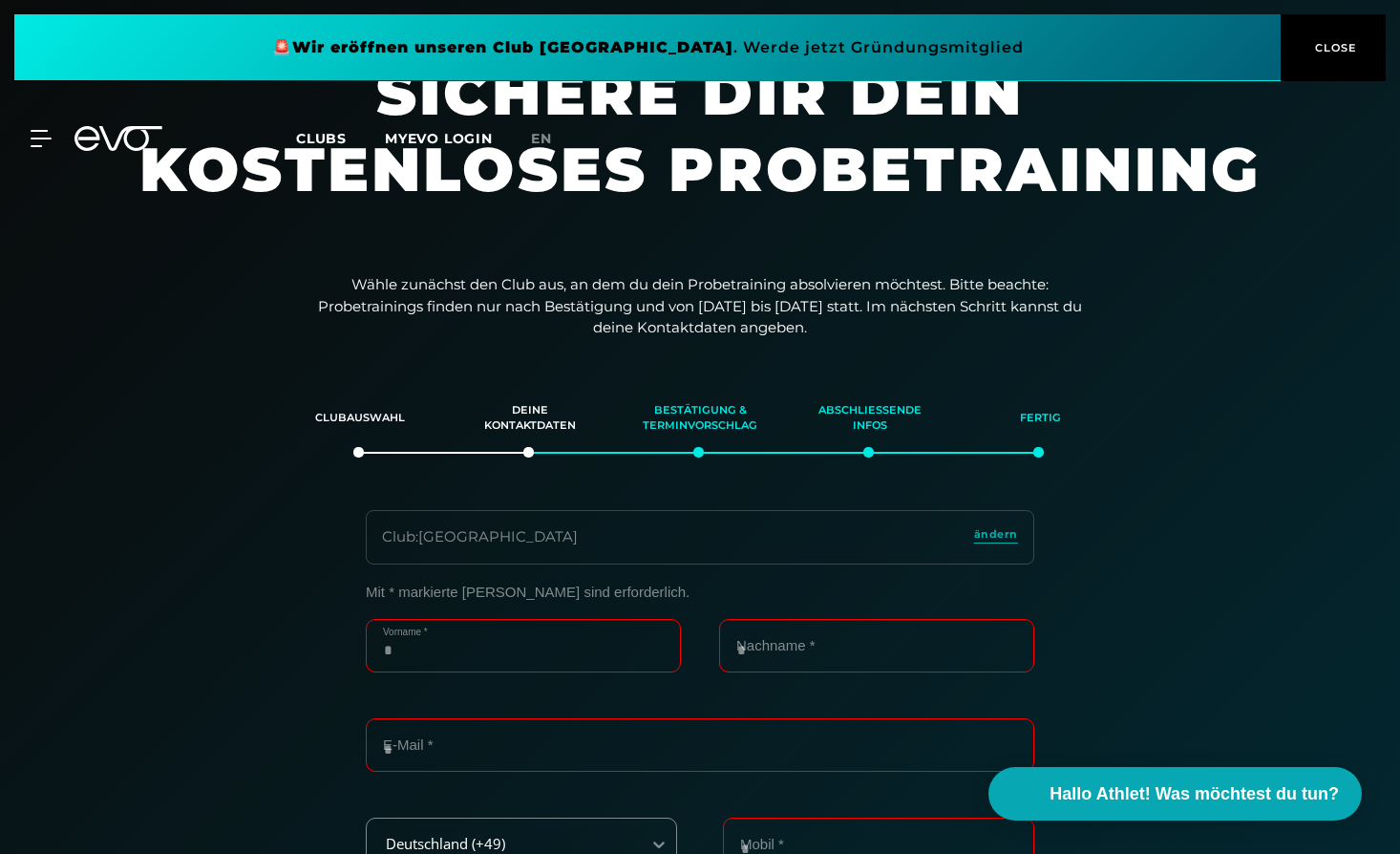
click at [495, 667] on input "Vorname *" at bounding box center [523, 646] width 316 height 54
type input "***"
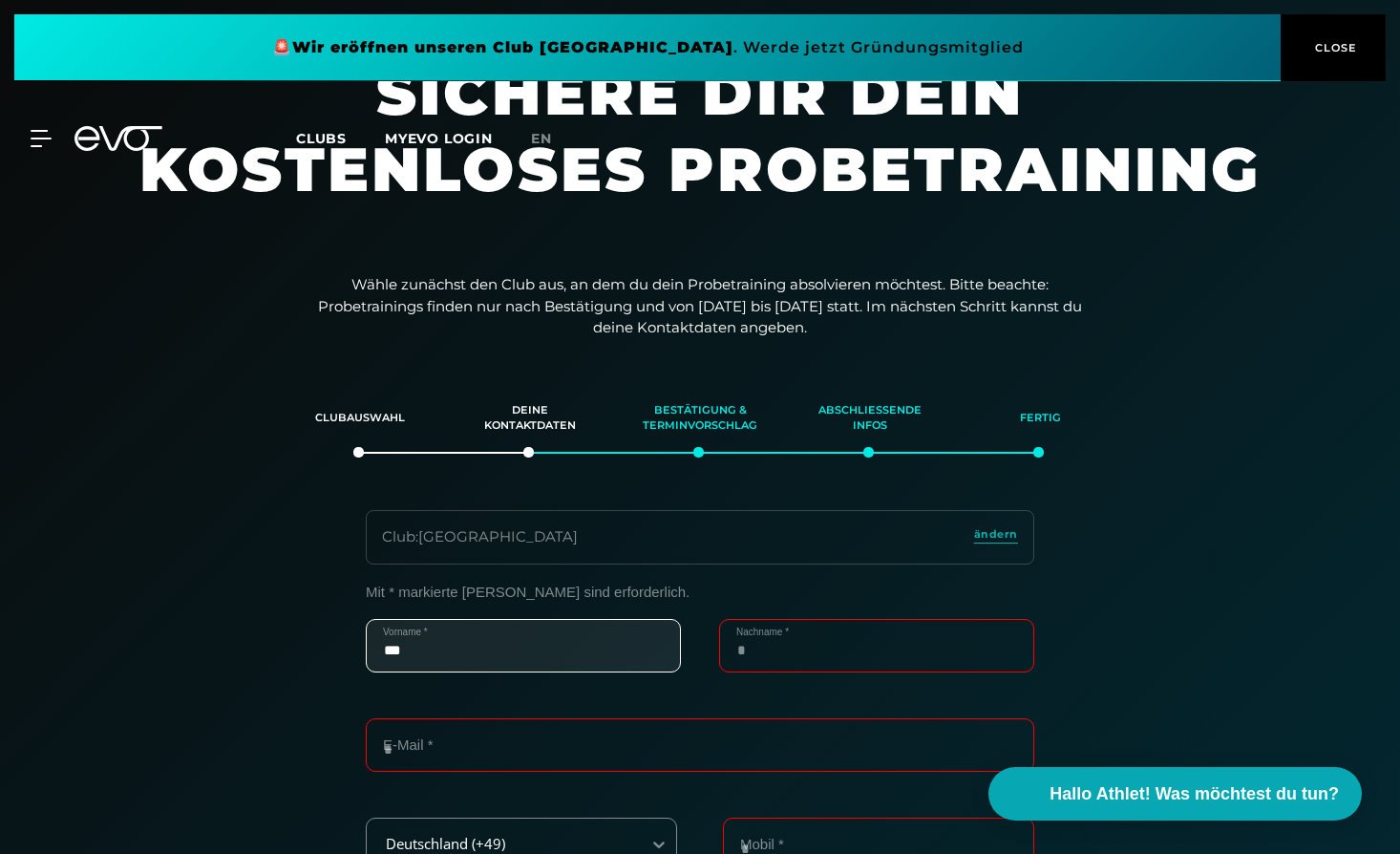
click at [805, 643] on input "Nachname *" at bounding box center [876, 646] width 316 height 54
type input "*******"
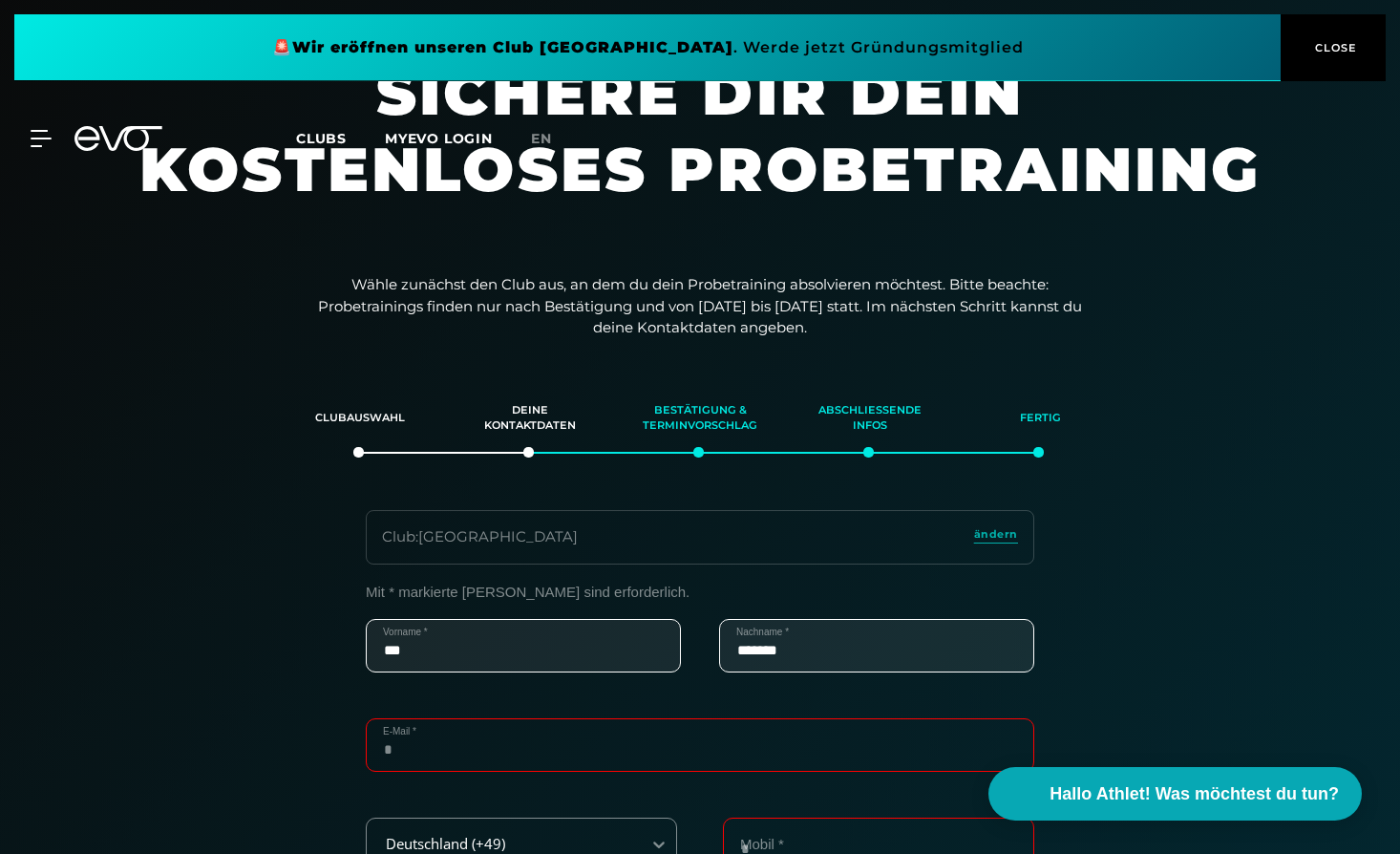
click at [664, 764] on input "E-Mail *" at bounding box center [700, 745] width 668 height 54
click at [506, 756] on input "E-Mail *" at bounding box center [700, 745] width 668 height 54
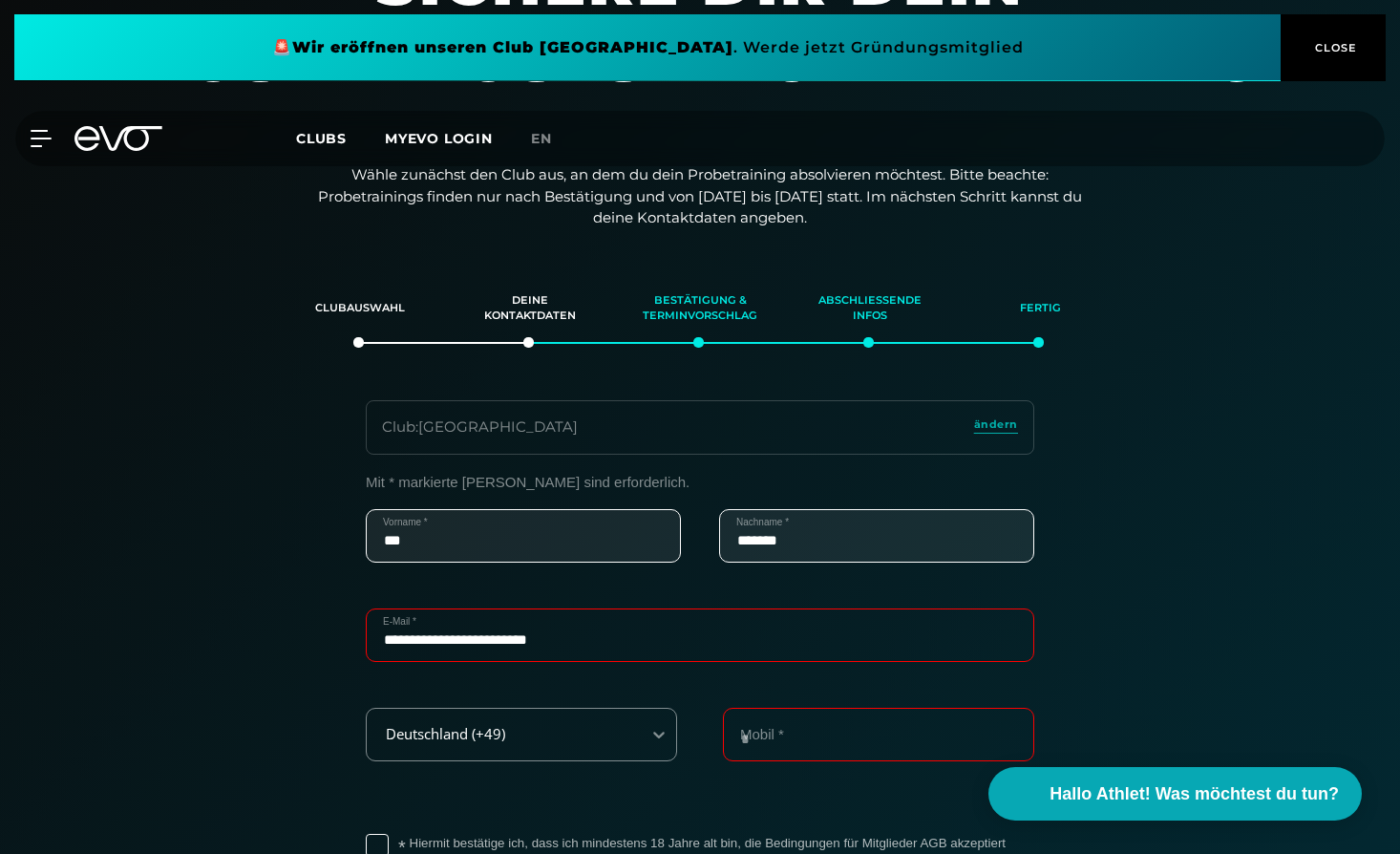
scroll to position [233, 0]
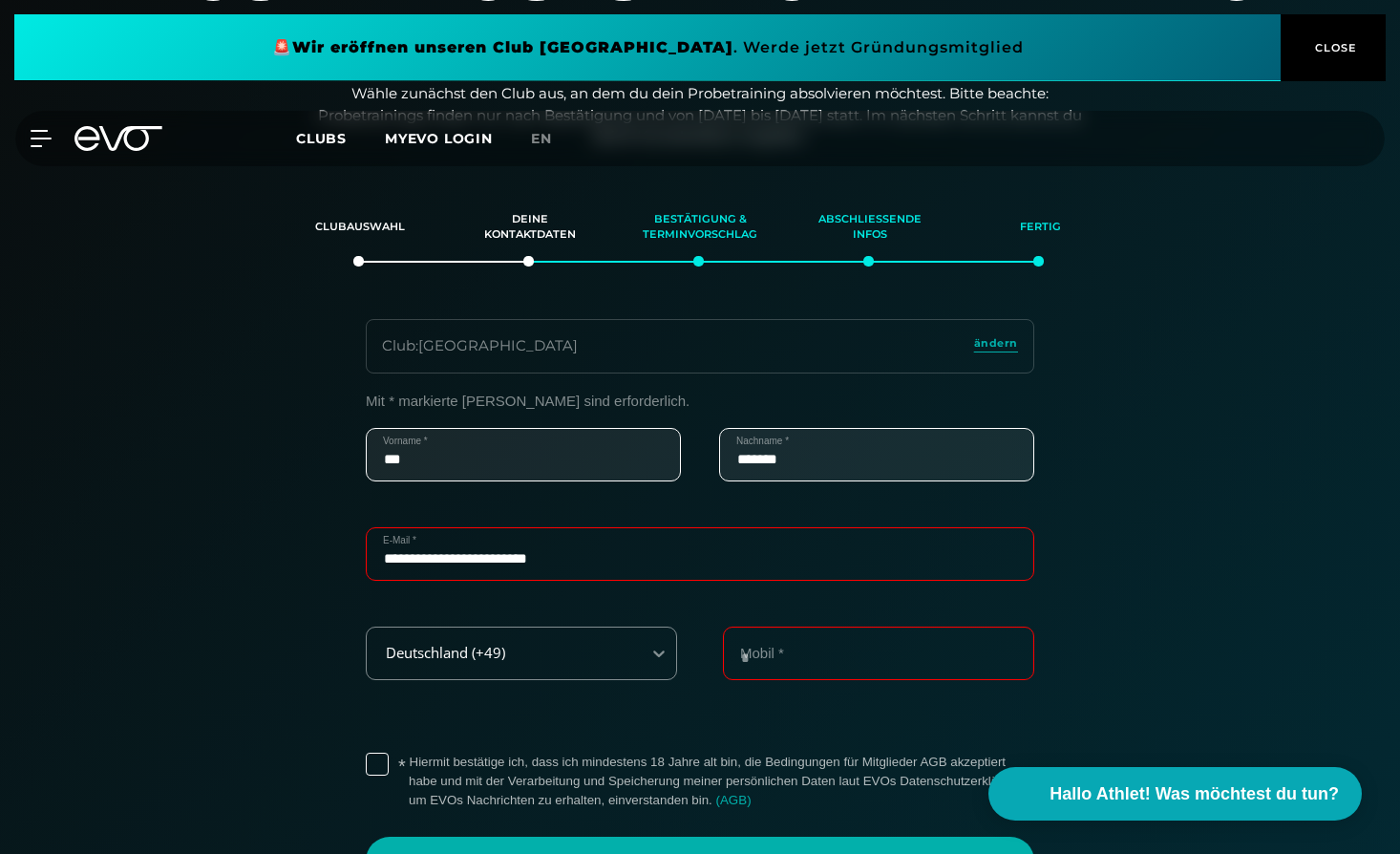
type input "**********"
click at [869, 658] on input "Mobil *" at bounding box center [878, 653] width 312 height 54
type input "**********"
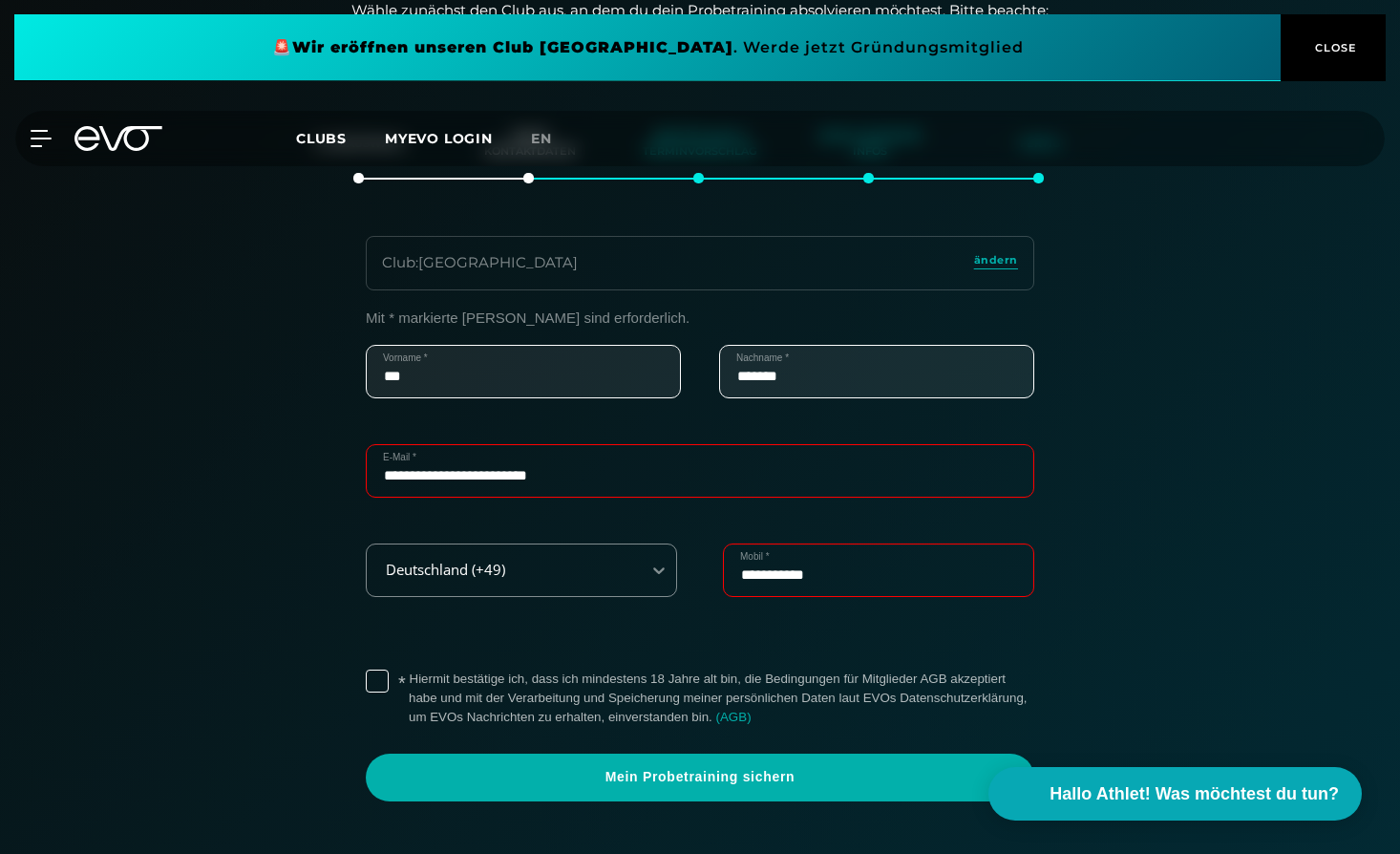
scroll to position [327, 0]
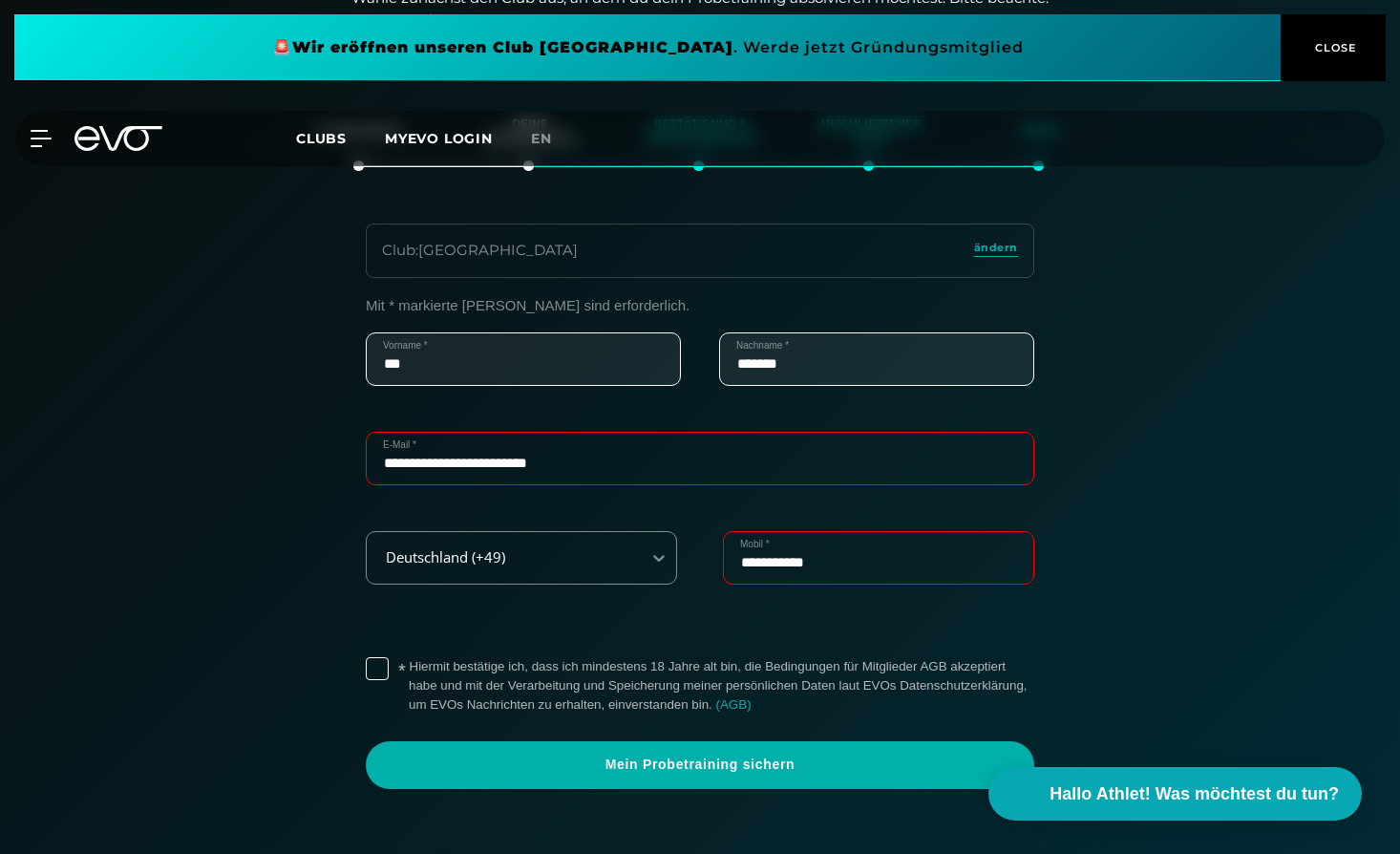
click at [408, 666] on label "* Hiermit bestätige ich, dass ich mindestens 18 Jahre alt bin, die Bedingungen …" at bounding box center [721, 686] width 625 height 58
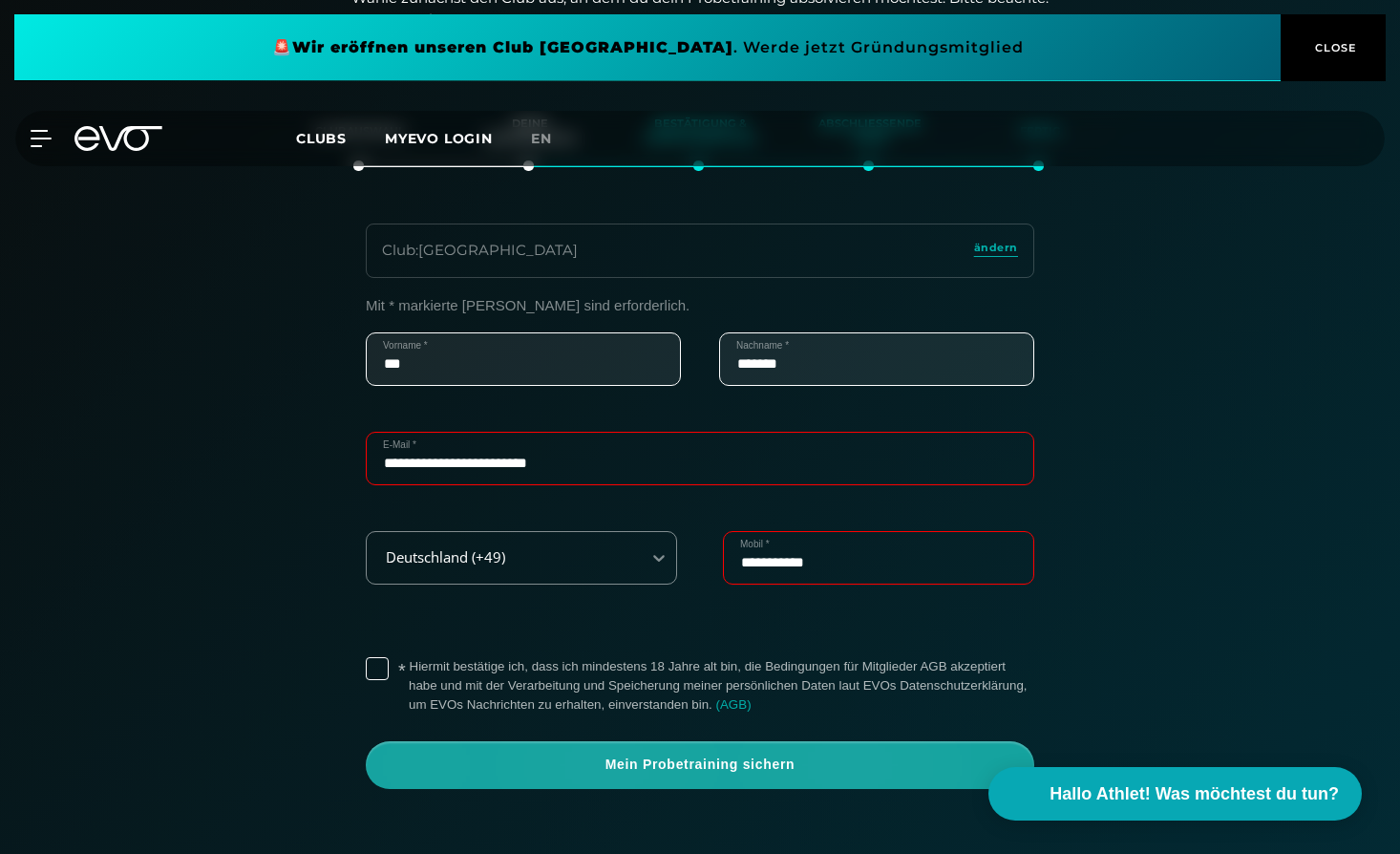
click at [538, 779] on span "Mein Probetraining sichern" at bounding box center [700, 765] width 668 height 48
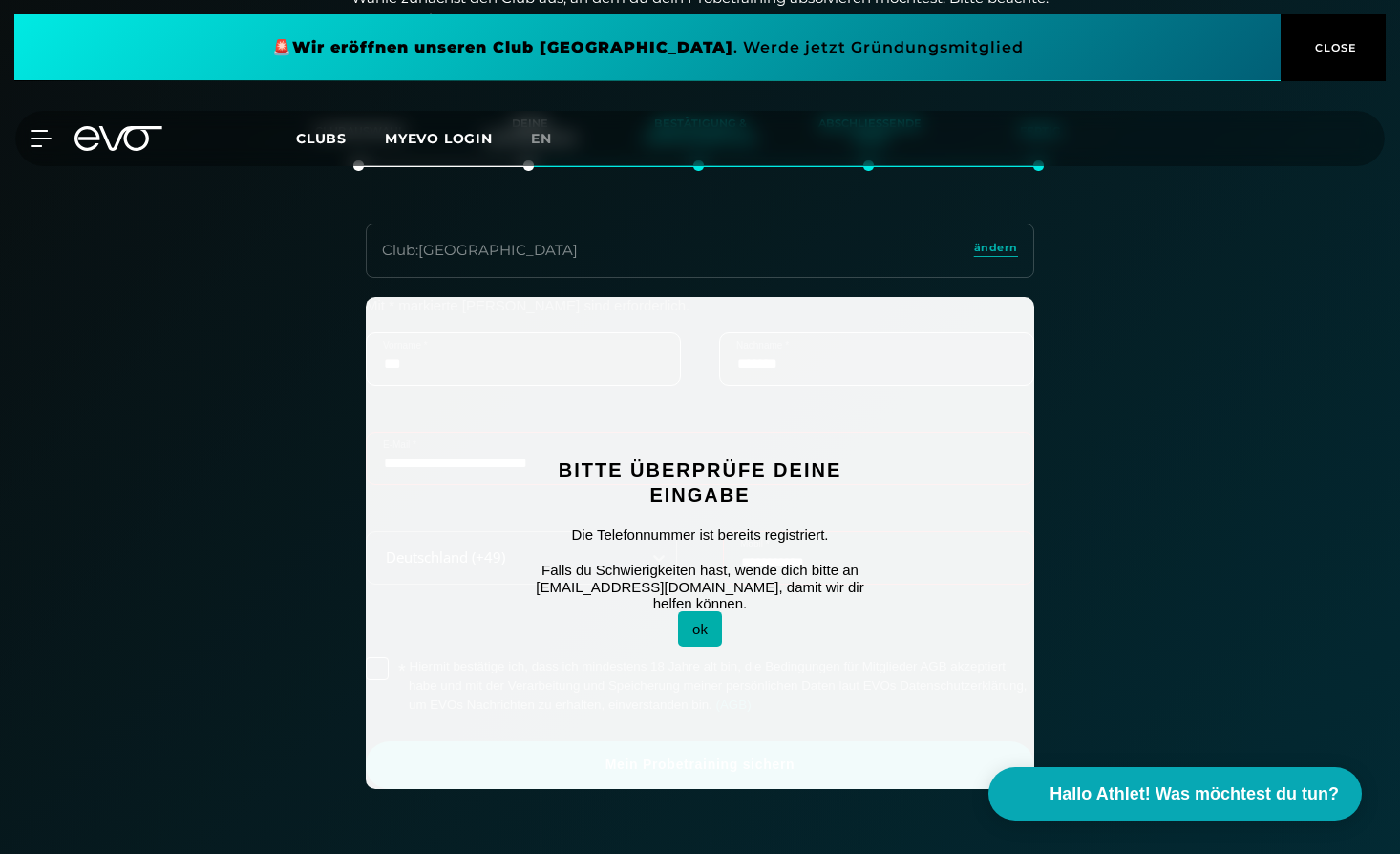
click at [697, 619] on button "ok" at bounding box center [700, 629] width 44 height 35
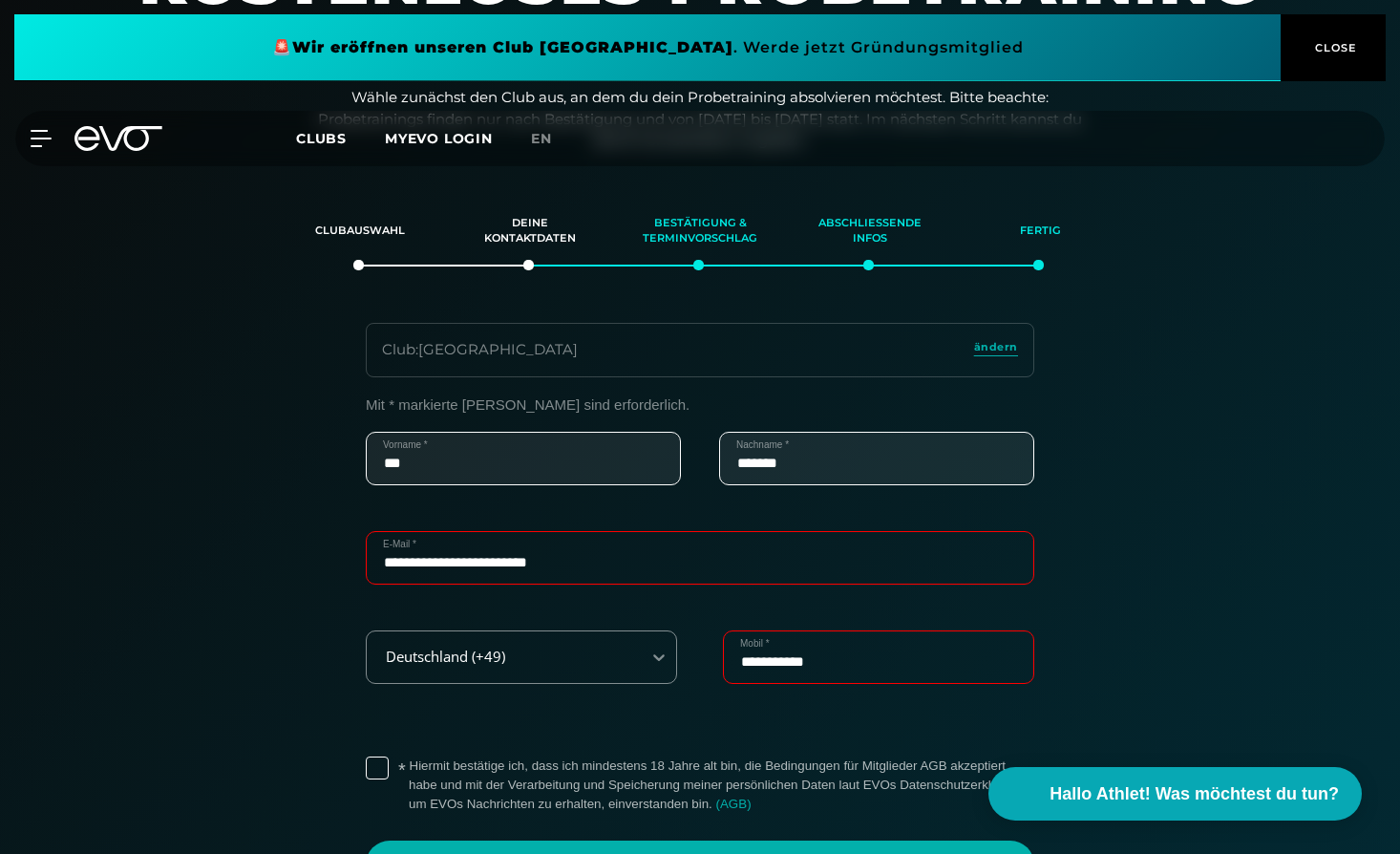
scroll to position [96, 0]
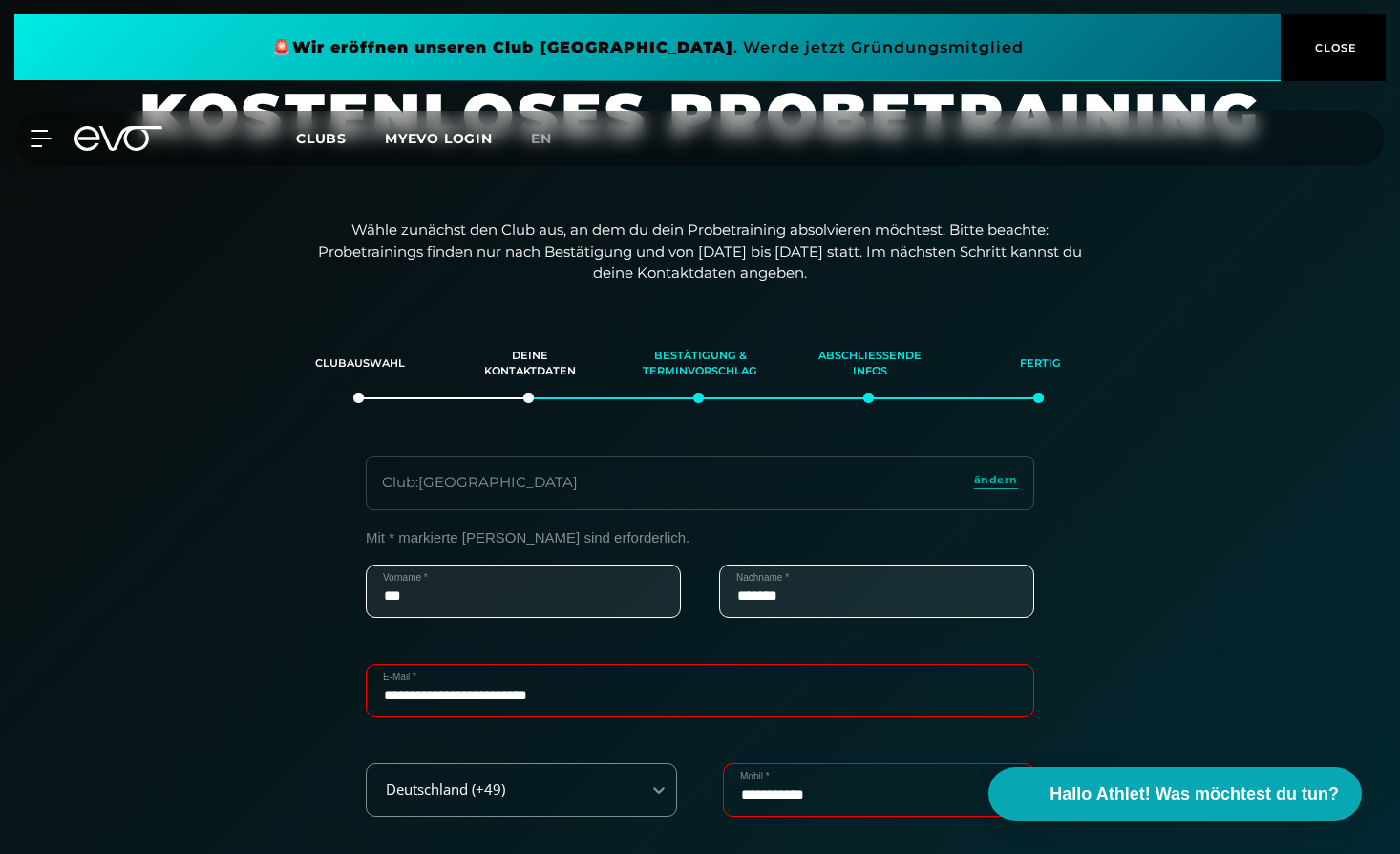
click at [1050, 361] on div "Fertig" at bounding box center [1039, 363] width 122 height 52
